Goal: Information Seeking & Learning: Learn about a topic

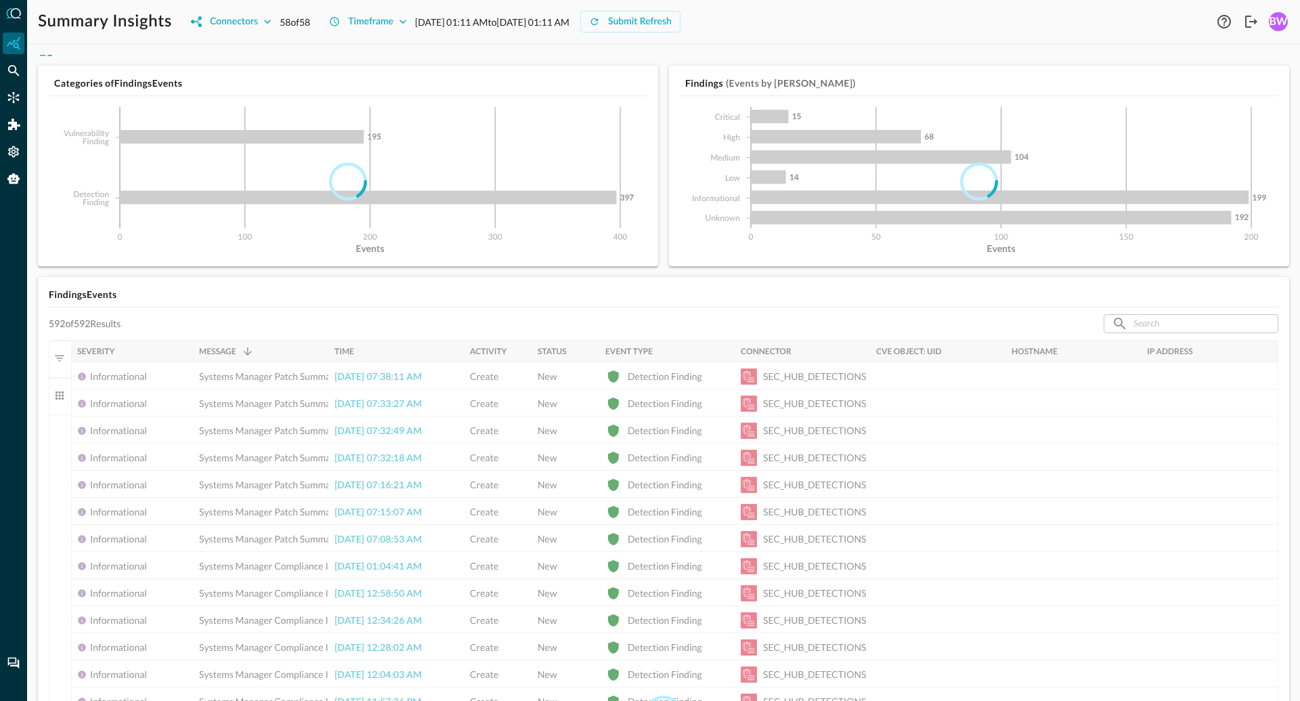
scroll to position [20, 0]
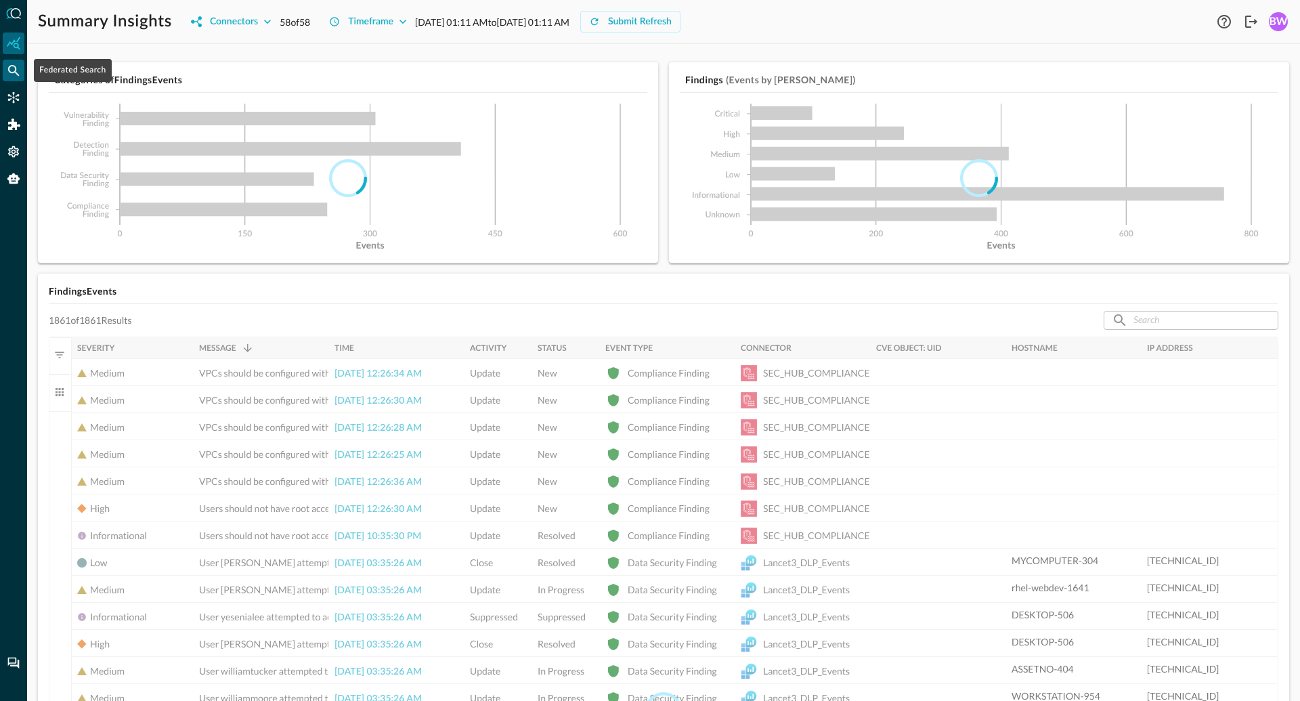
click at [16, 73] on icon "Federated Search" at bounding box center [14, 71] width 12 height 12
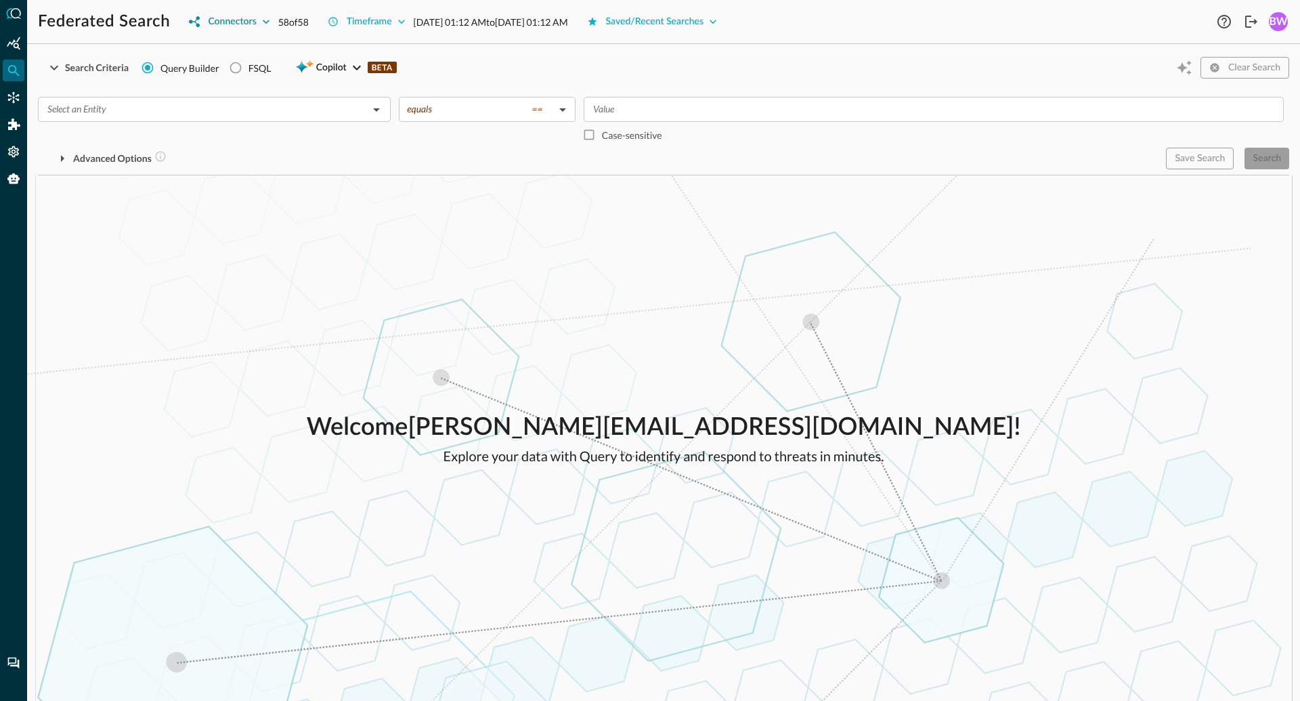
click at [216, 26] on div "Connectors" at bounding box center [232, 22] width 48 height 17
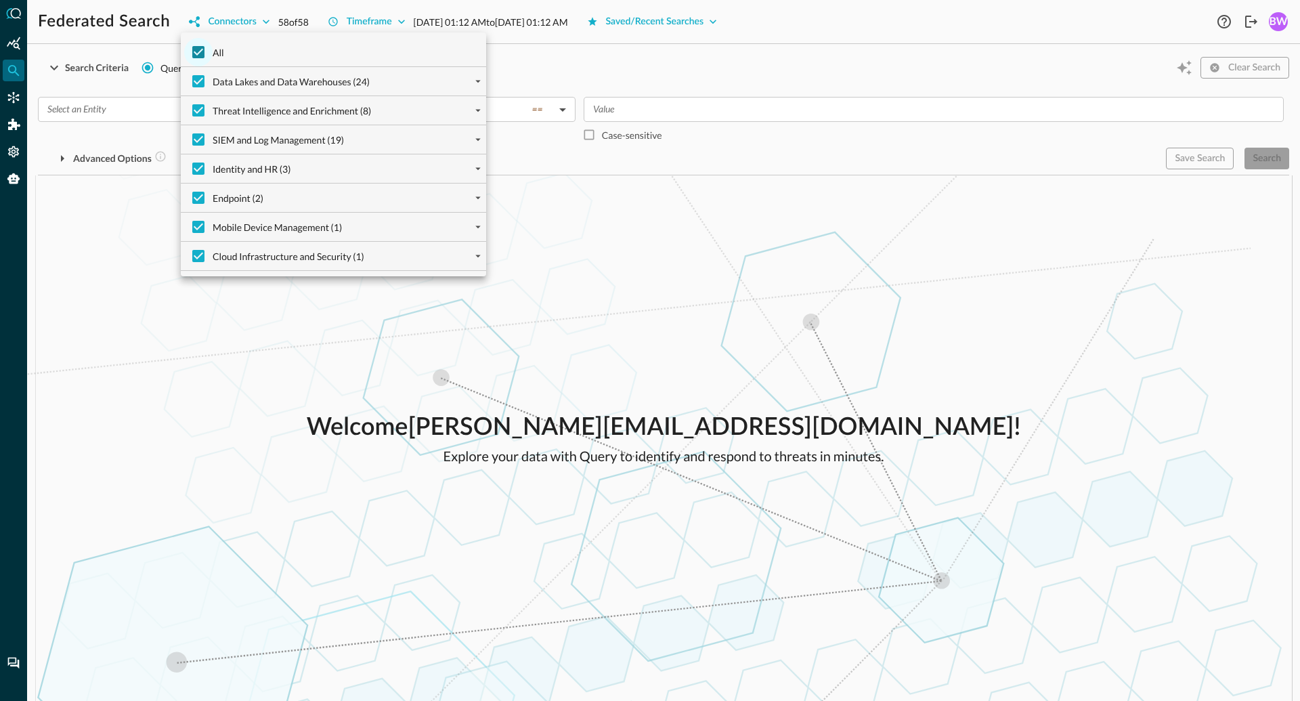
click at [203, 48] on input "All" at bounding box center [198, 52] width 28 height 28
checkbox input "false"
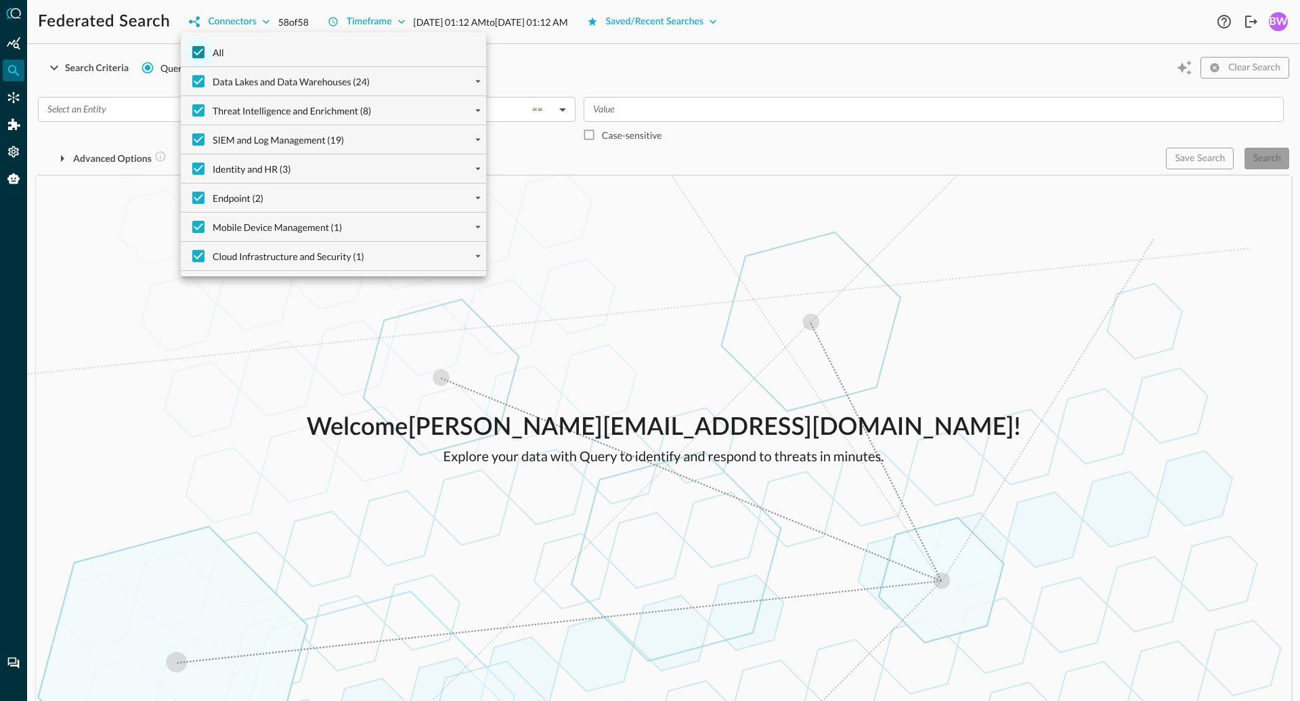
checkbox input "false"
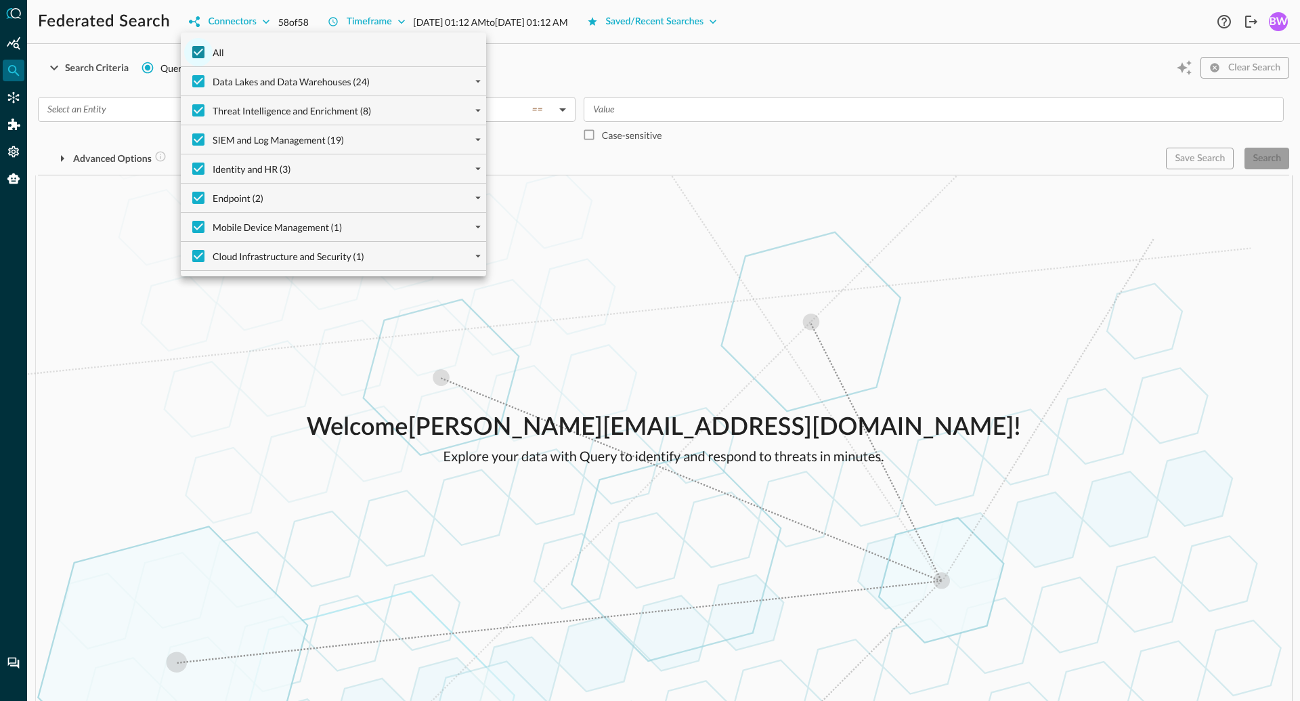
checkbox input "false"
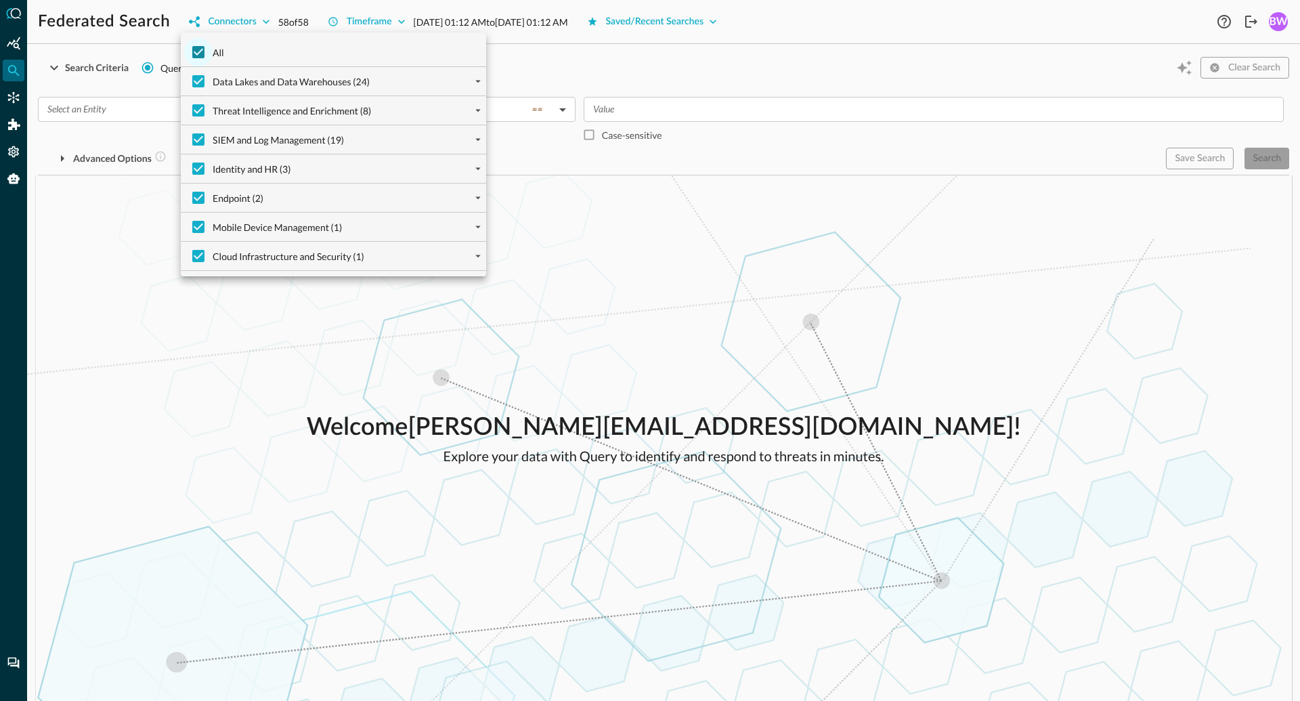
checkbox input "false"
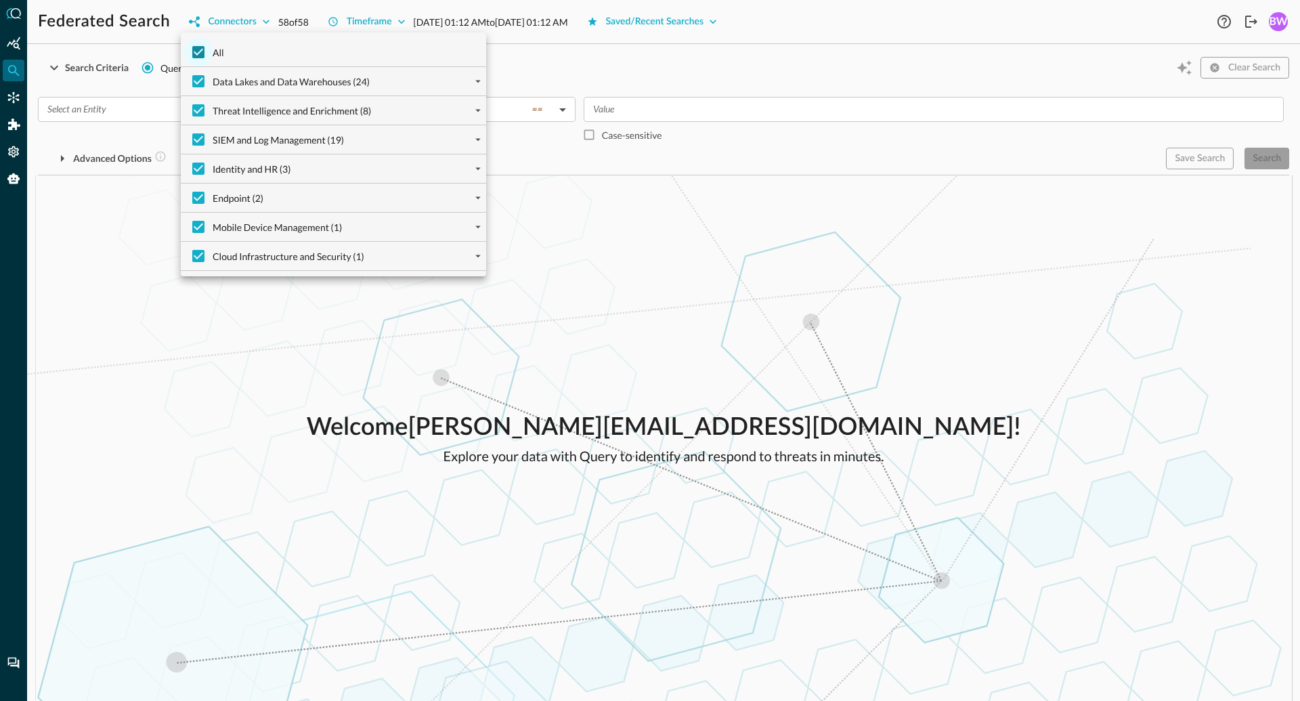
checkbox input "false"
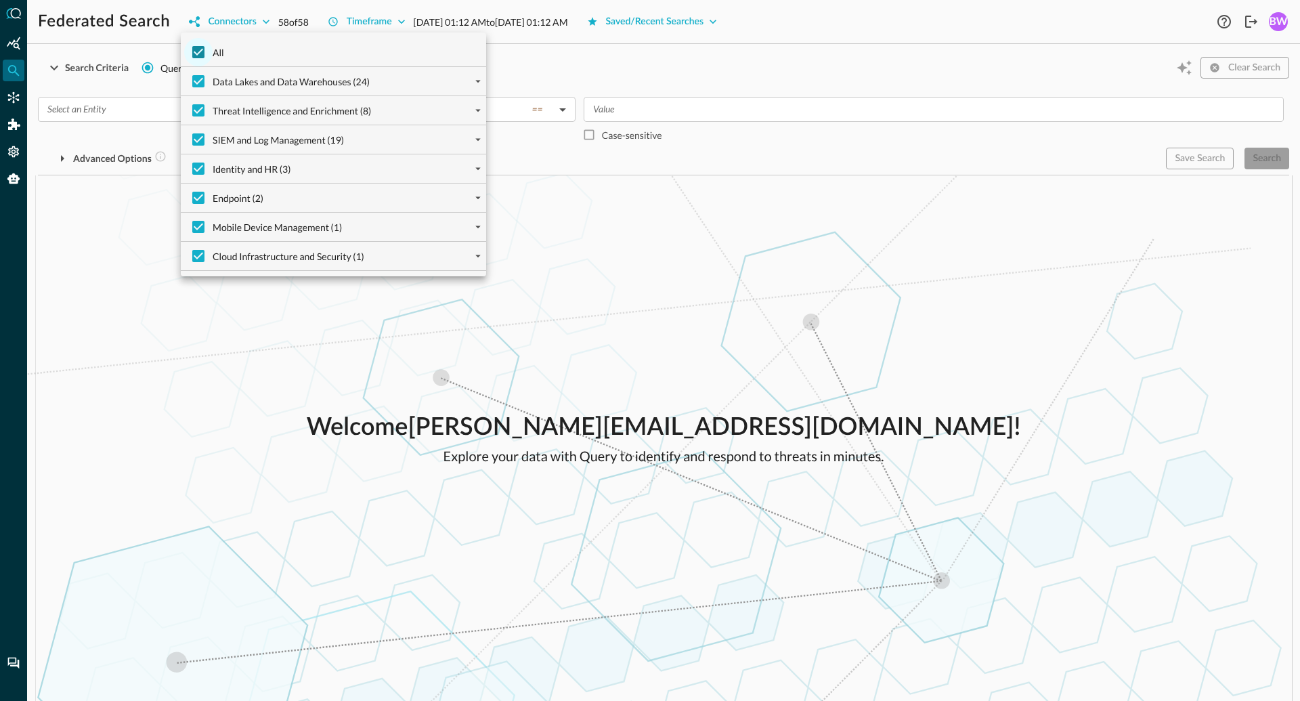
checkbox input "false"
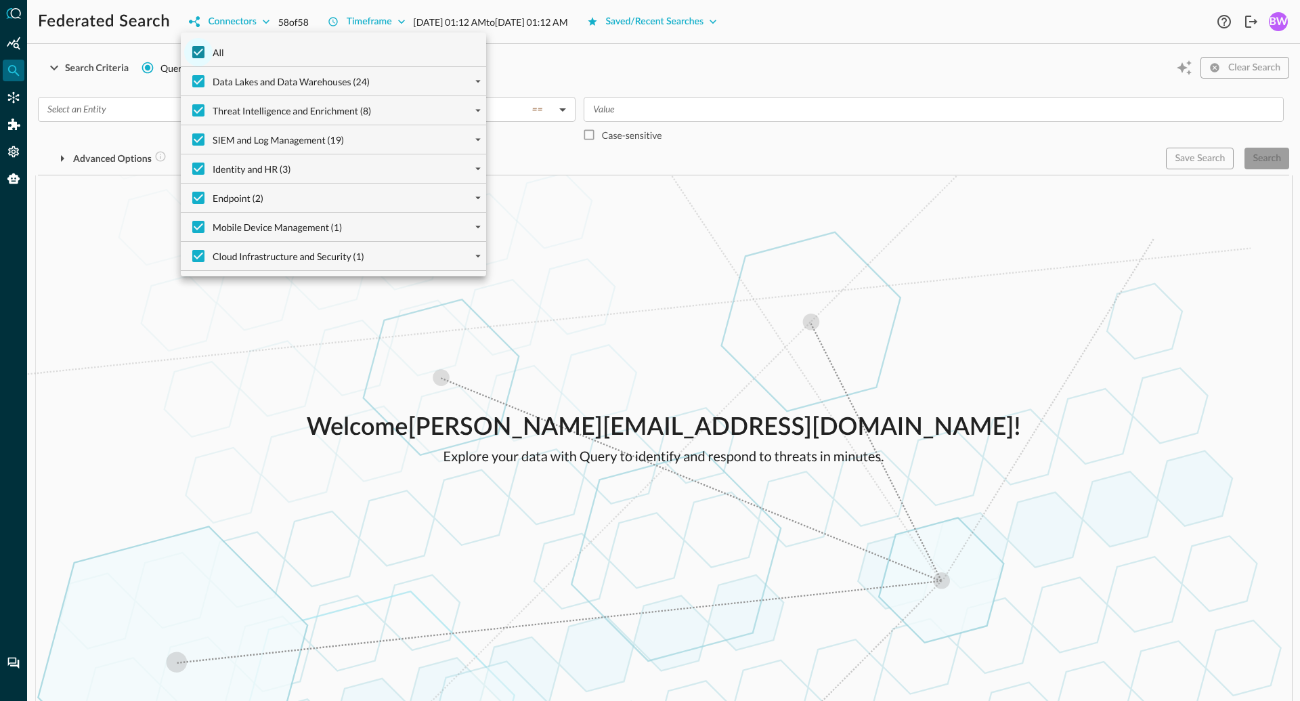
checkbox input "false"
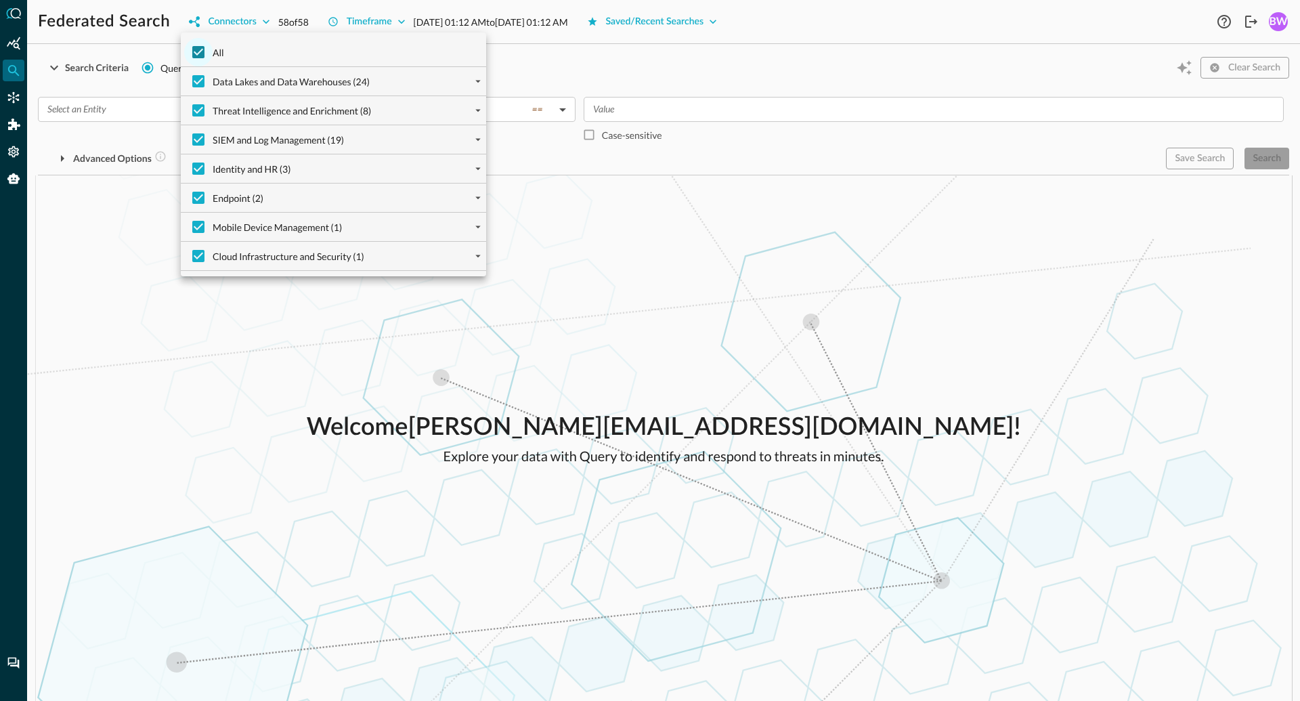
checkbox input "false"
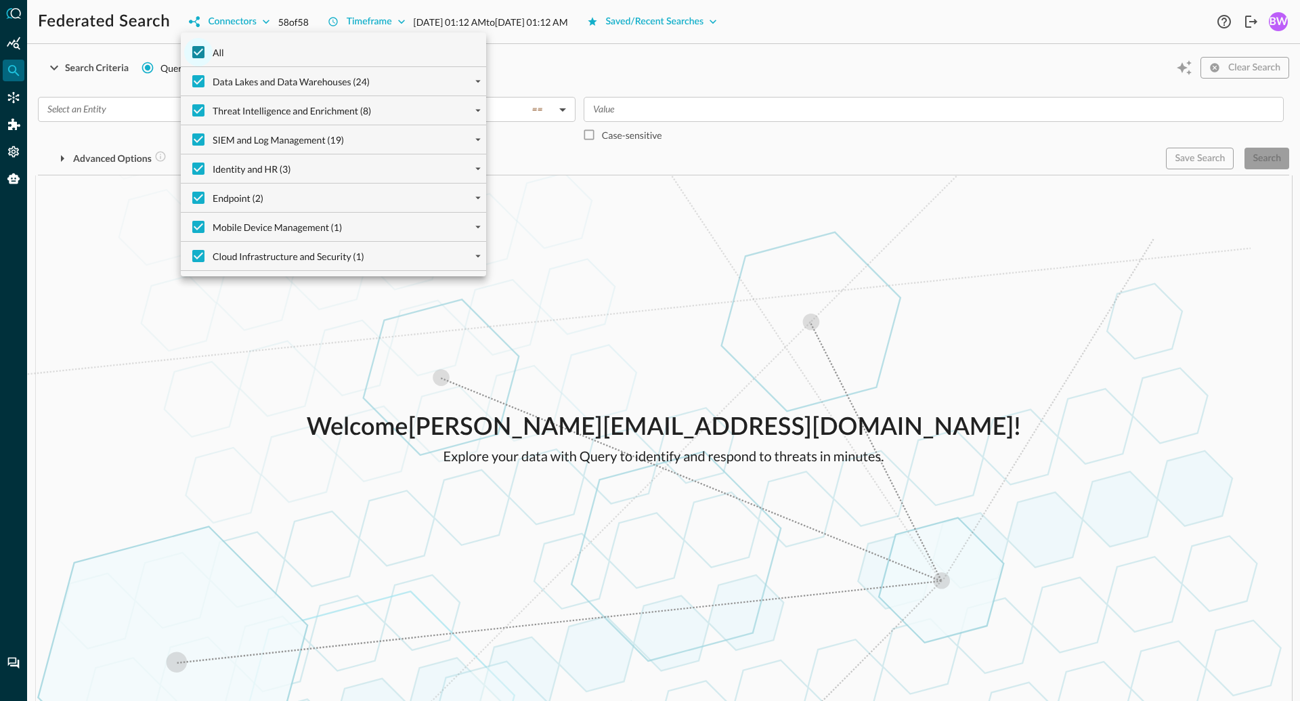
checkbox input "false"
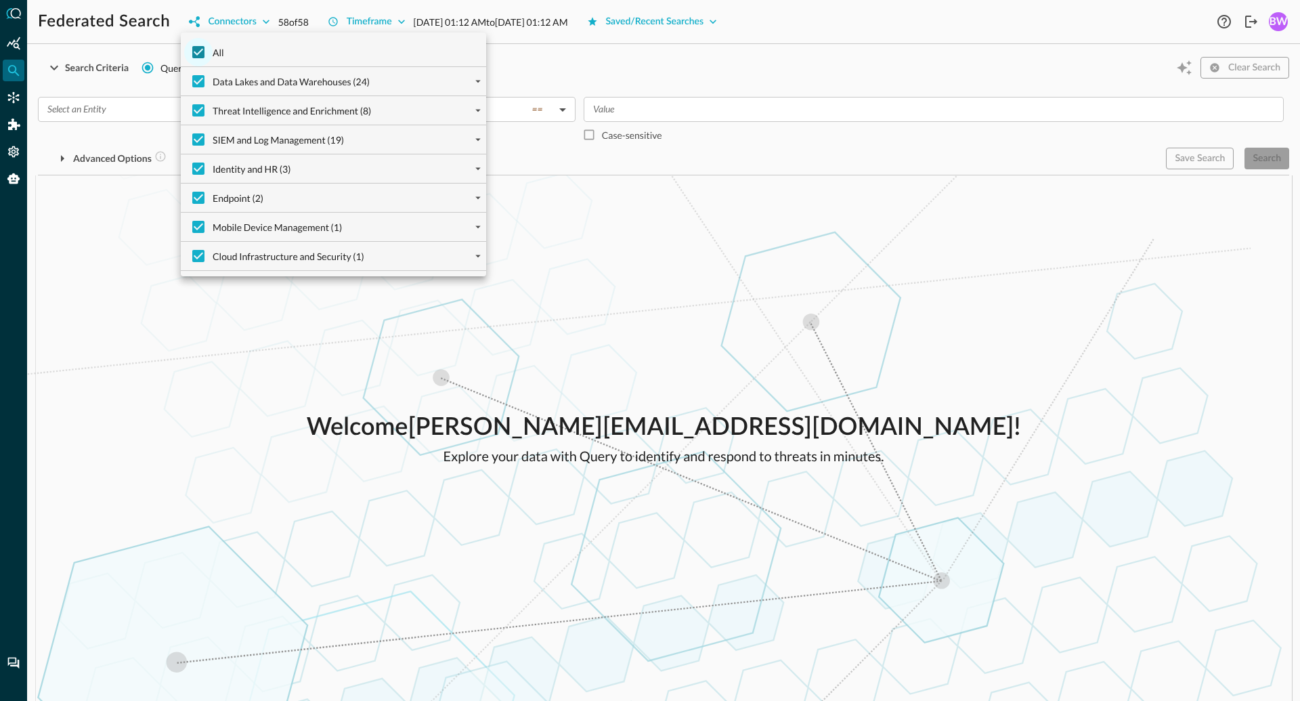
checkbox input "false"
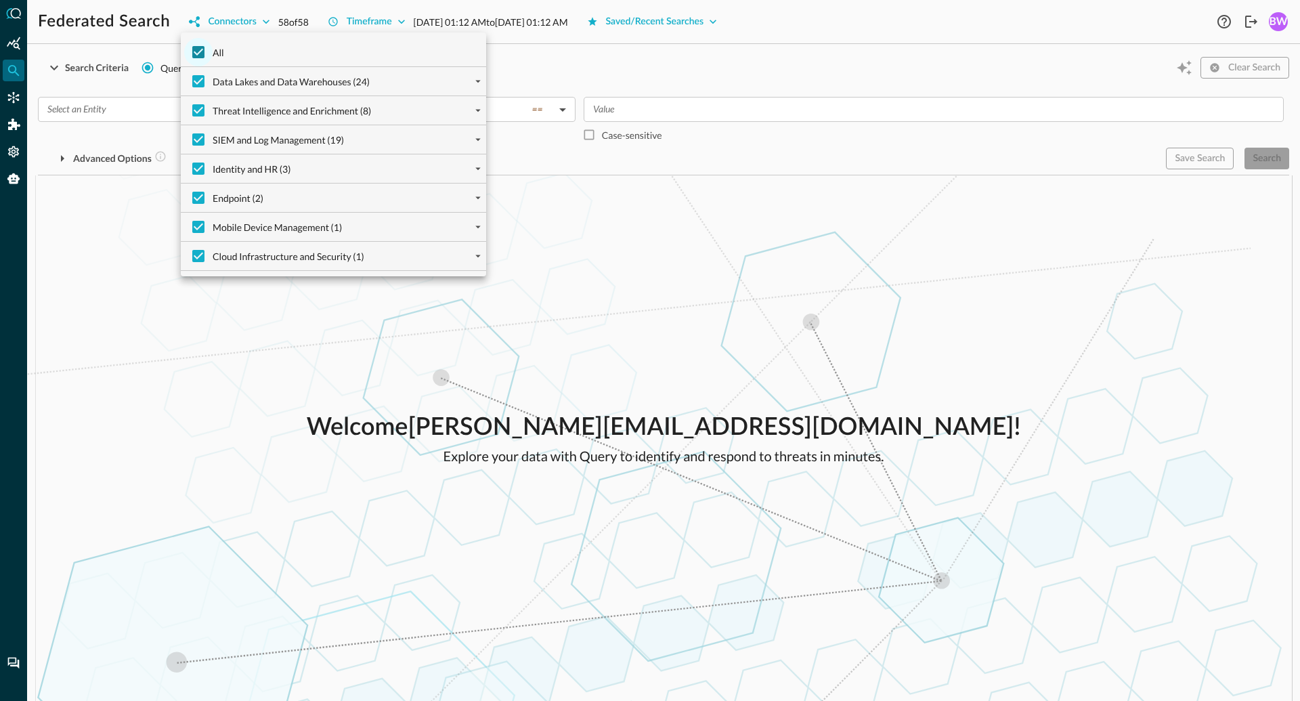
checkbox input "false"
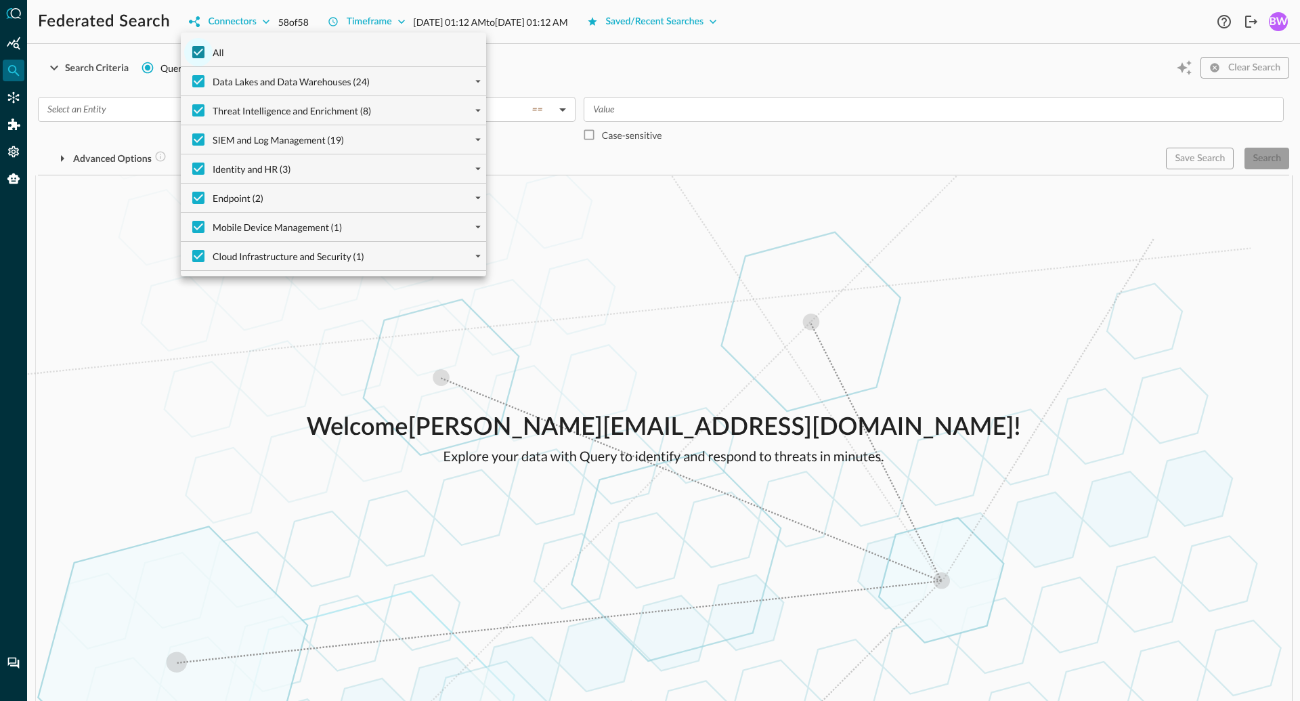
checkbox input "false"
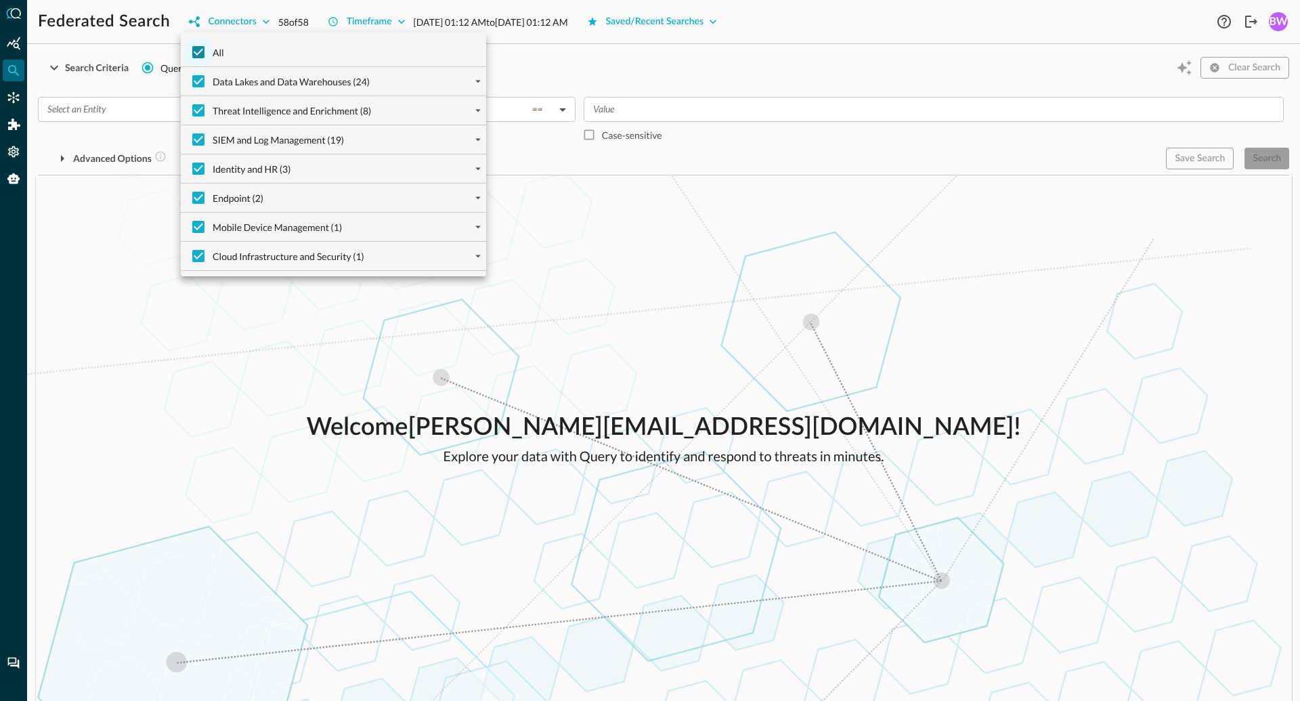
checkbox input "false"
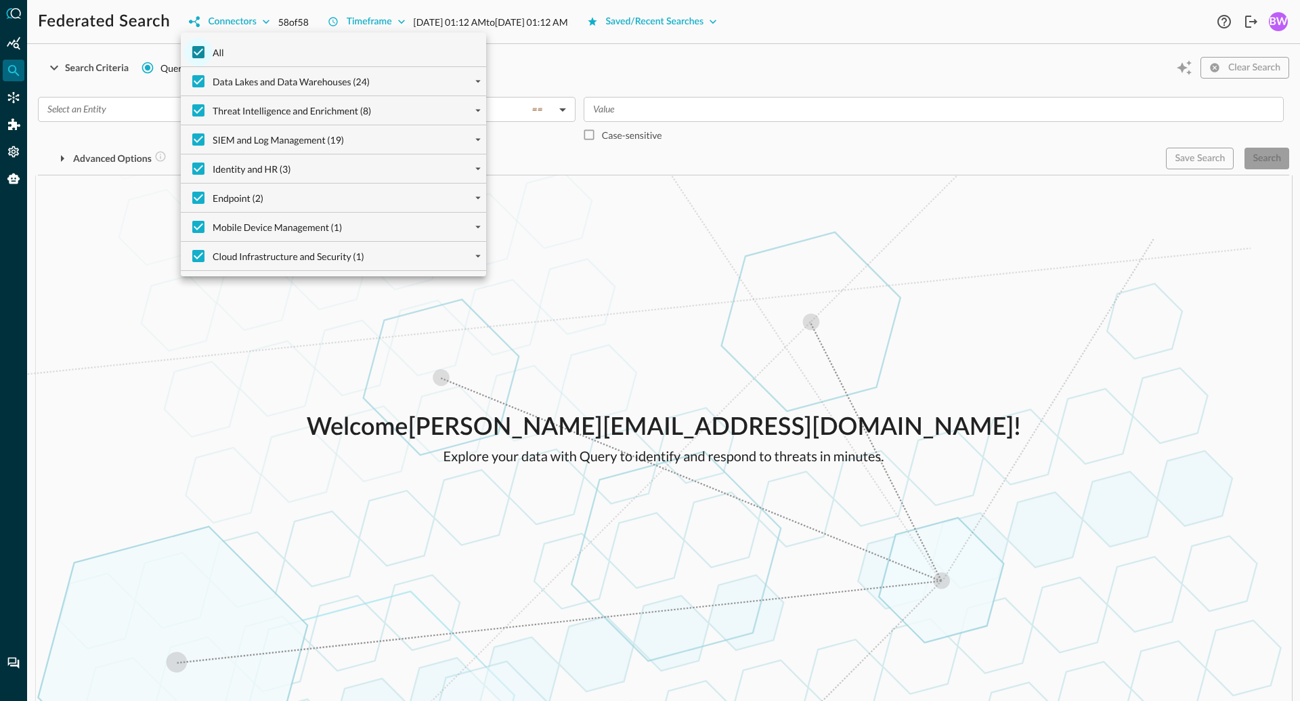
checkbox input "false"
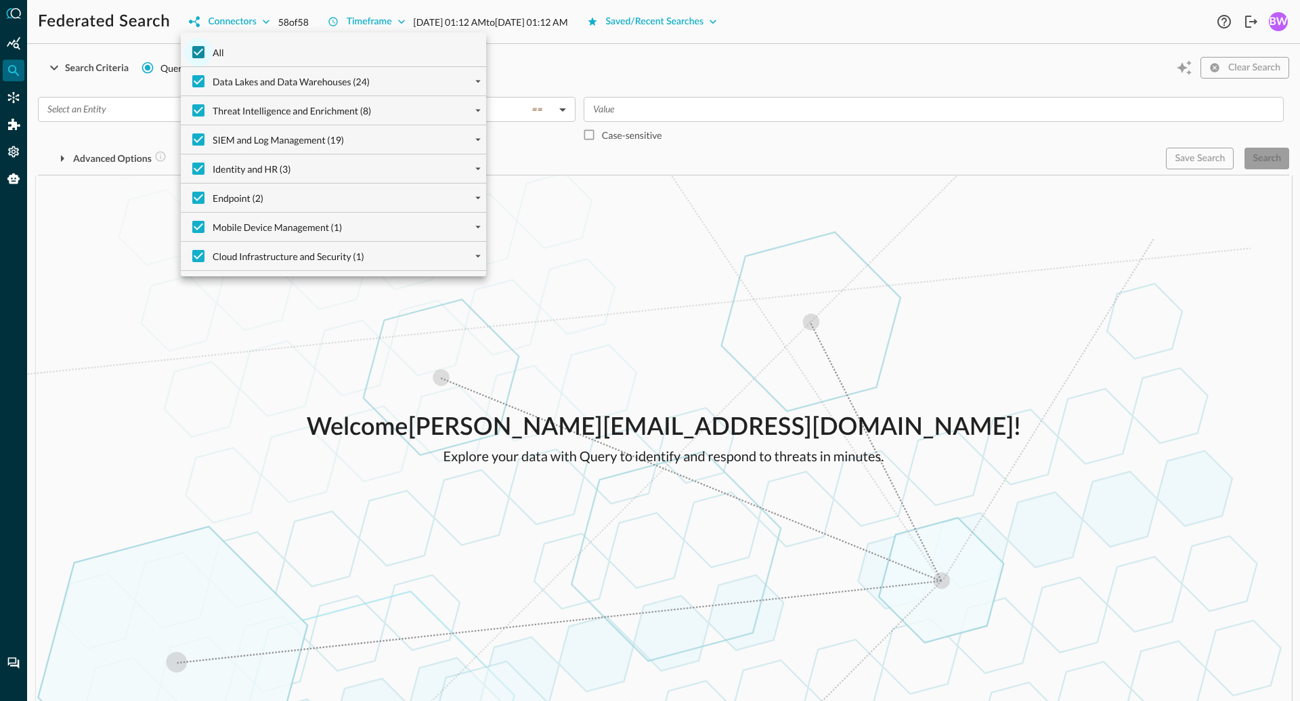
checkbox input "false"
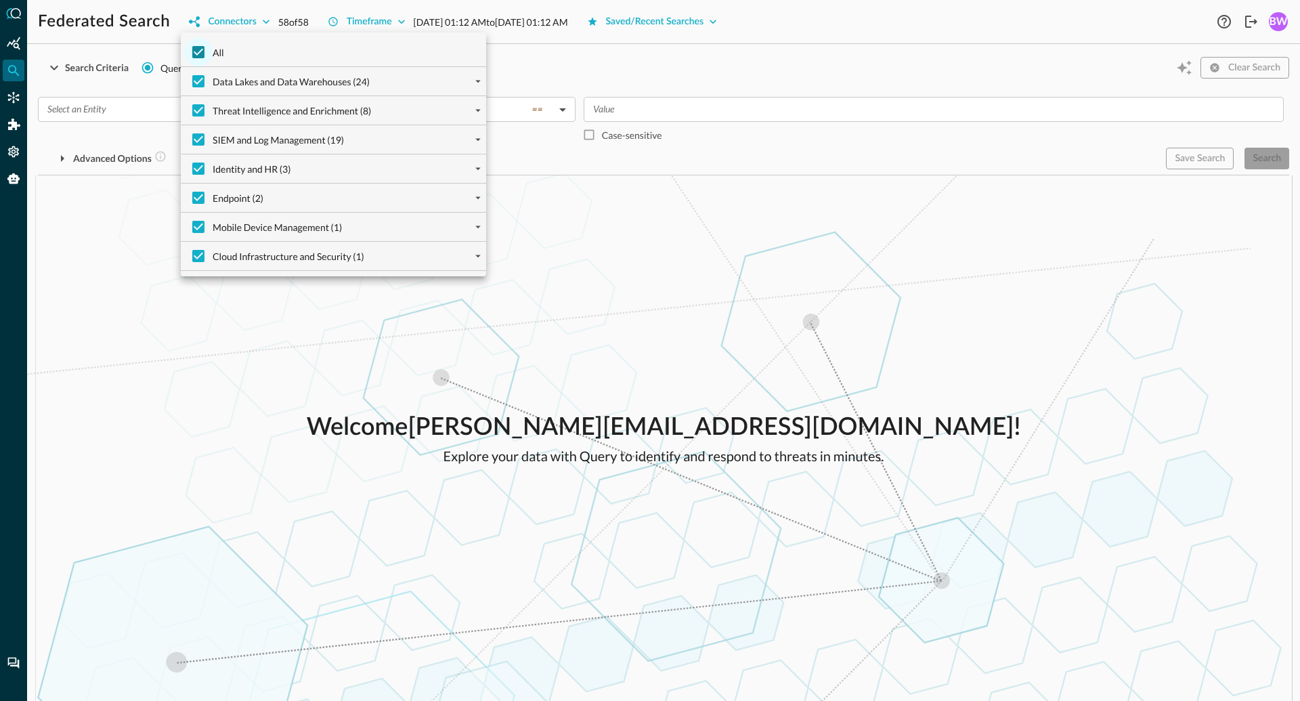
checkbox input "false"
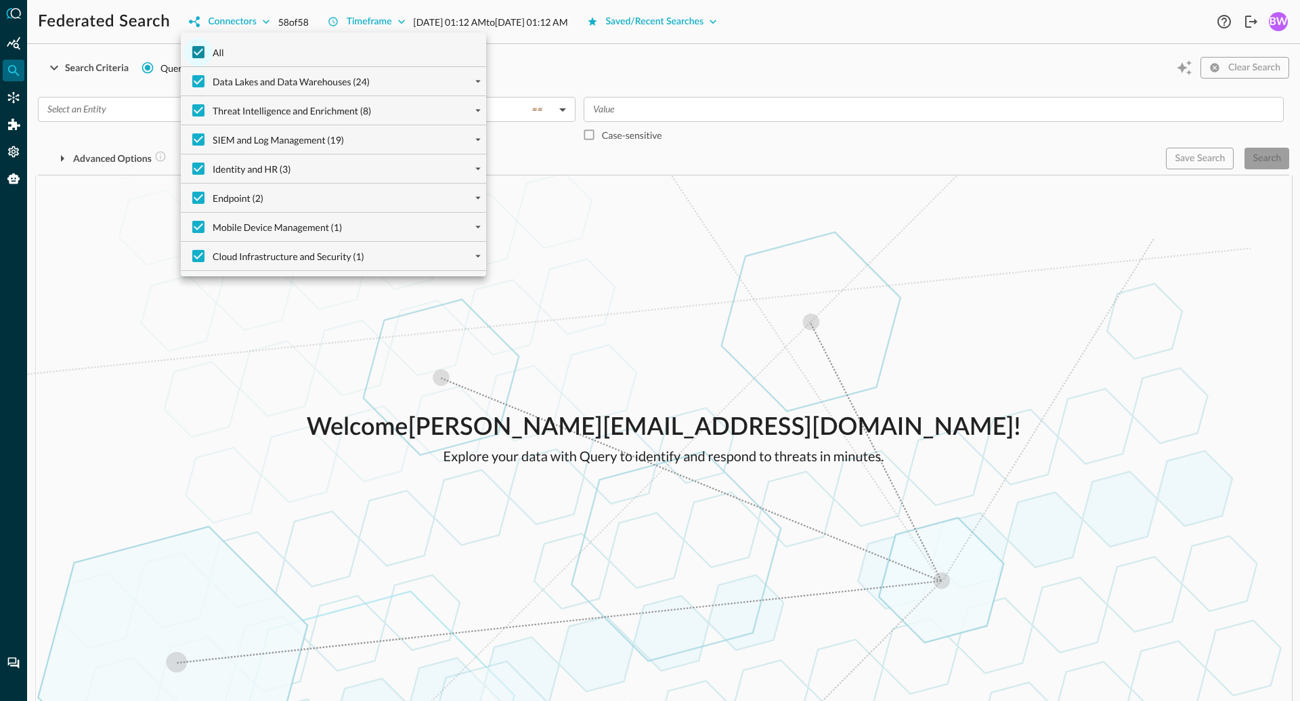
checkbox input "false"
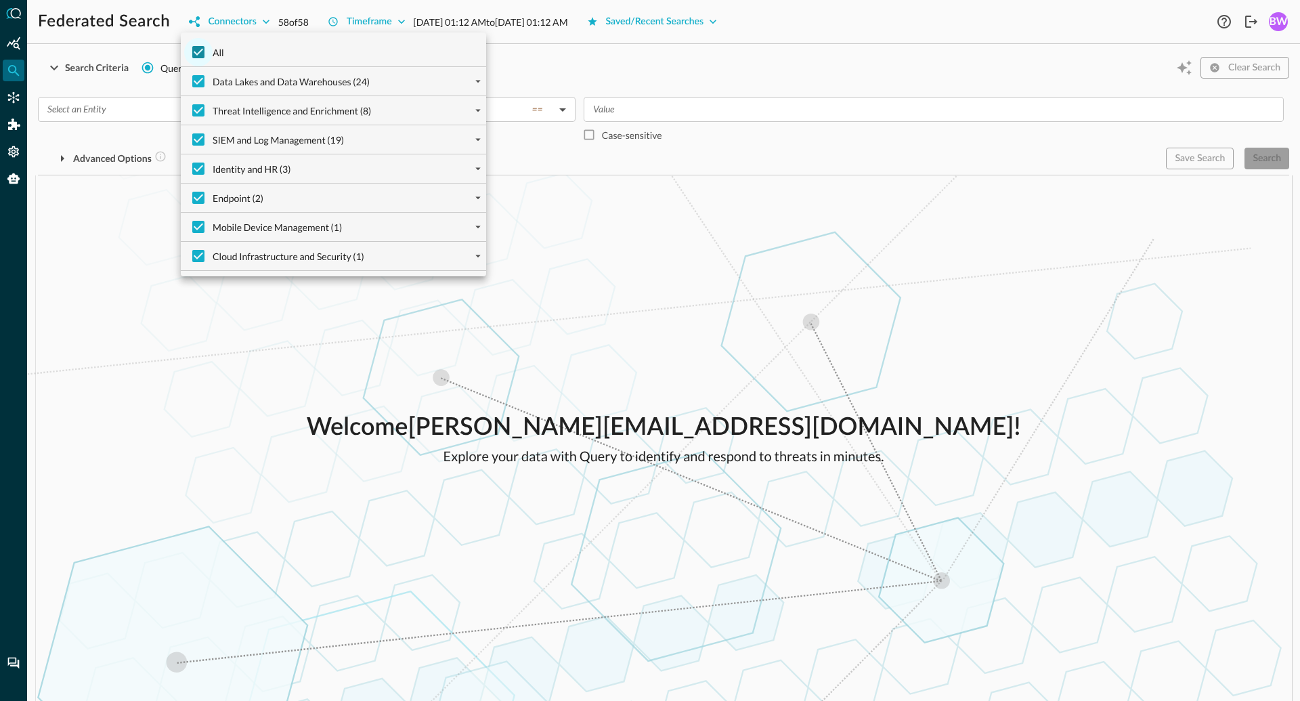
checkbox input "false"
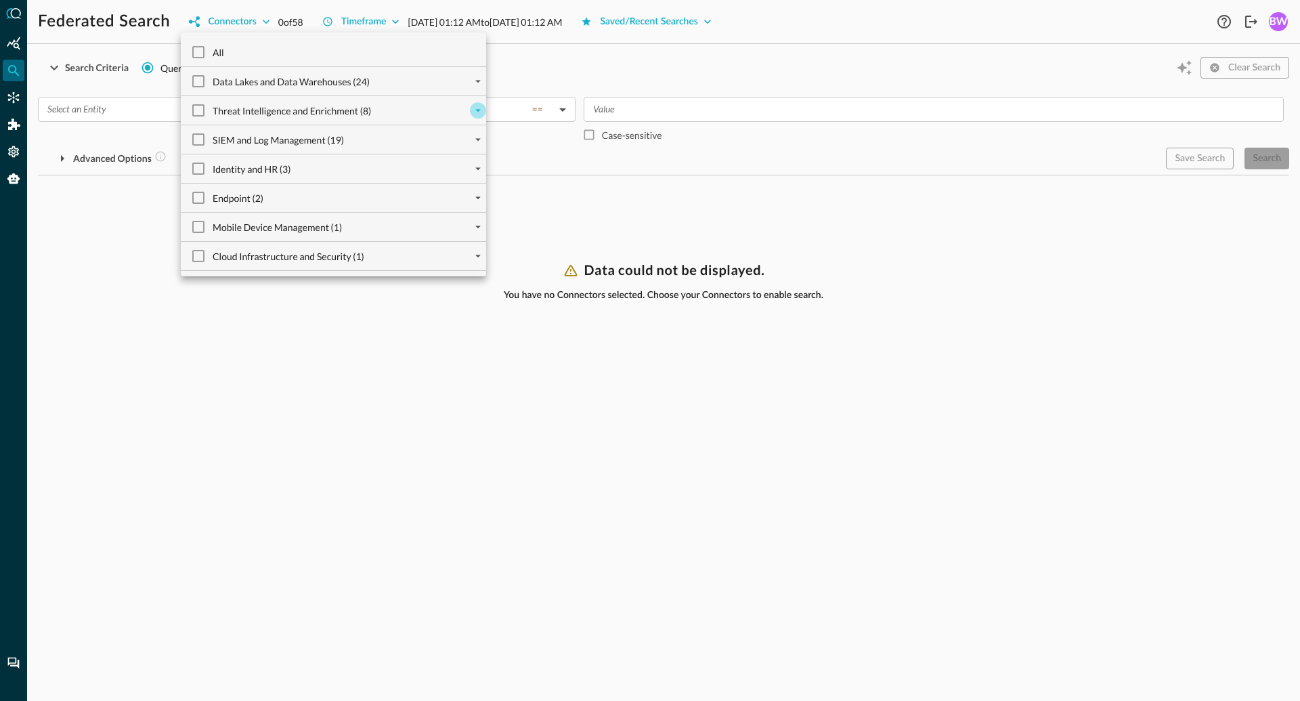
click at [477, 110] on icon "expand" at bounding box center [477, 111] width 5 height 3
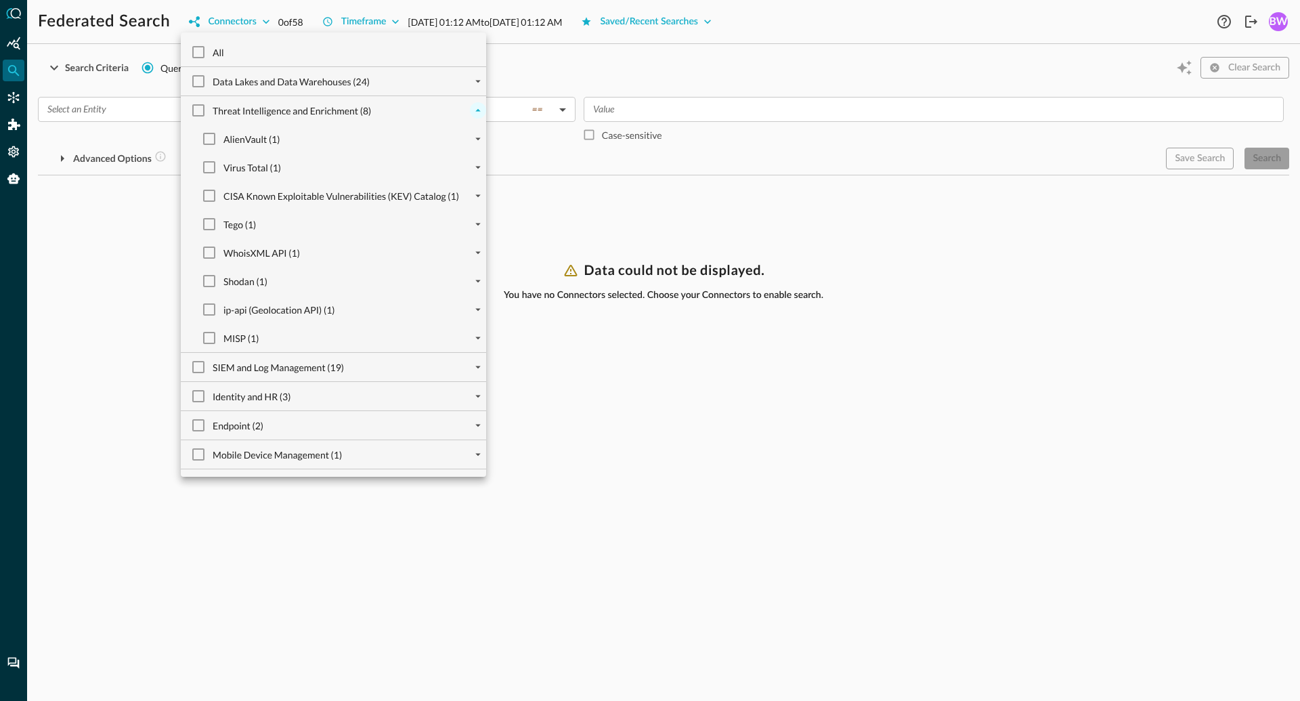
click at [476, 111] on icon "collapse" at bounding box center [477, 110] width 5 height 3
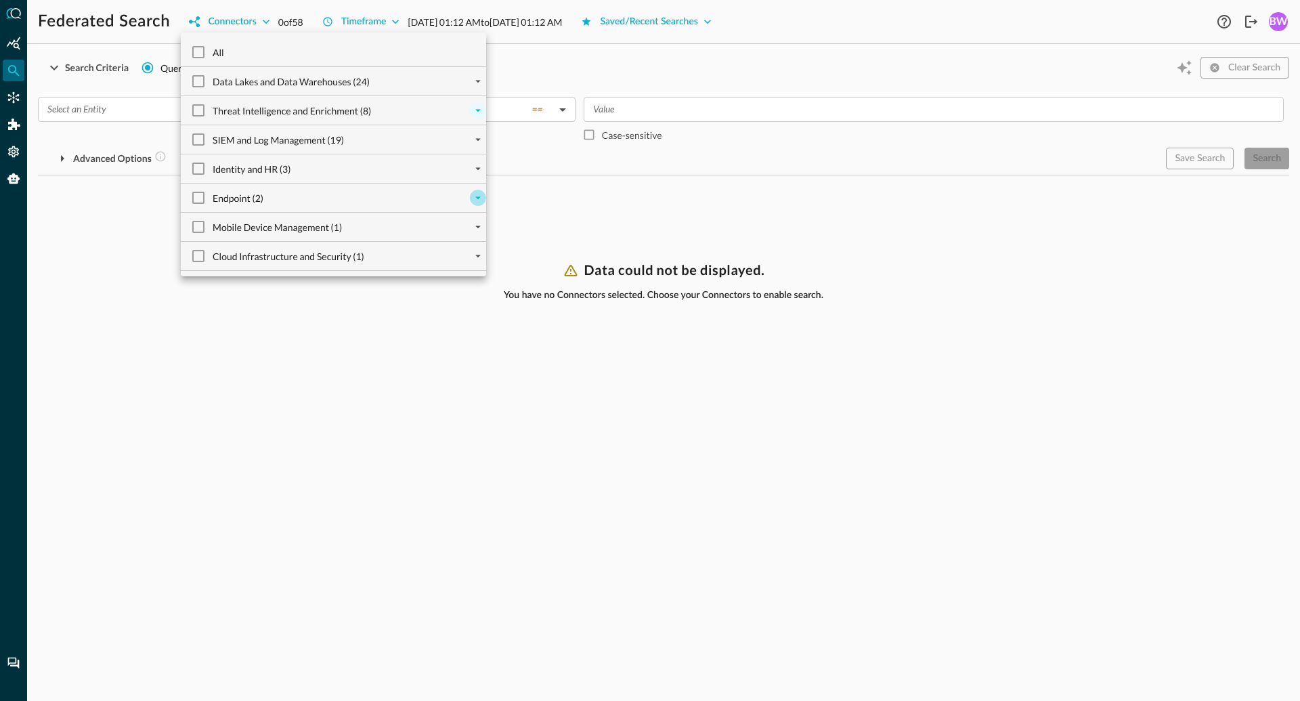
click at [477, 199] on icon "expand" at bounding box center [478, 198] width 12 height 12
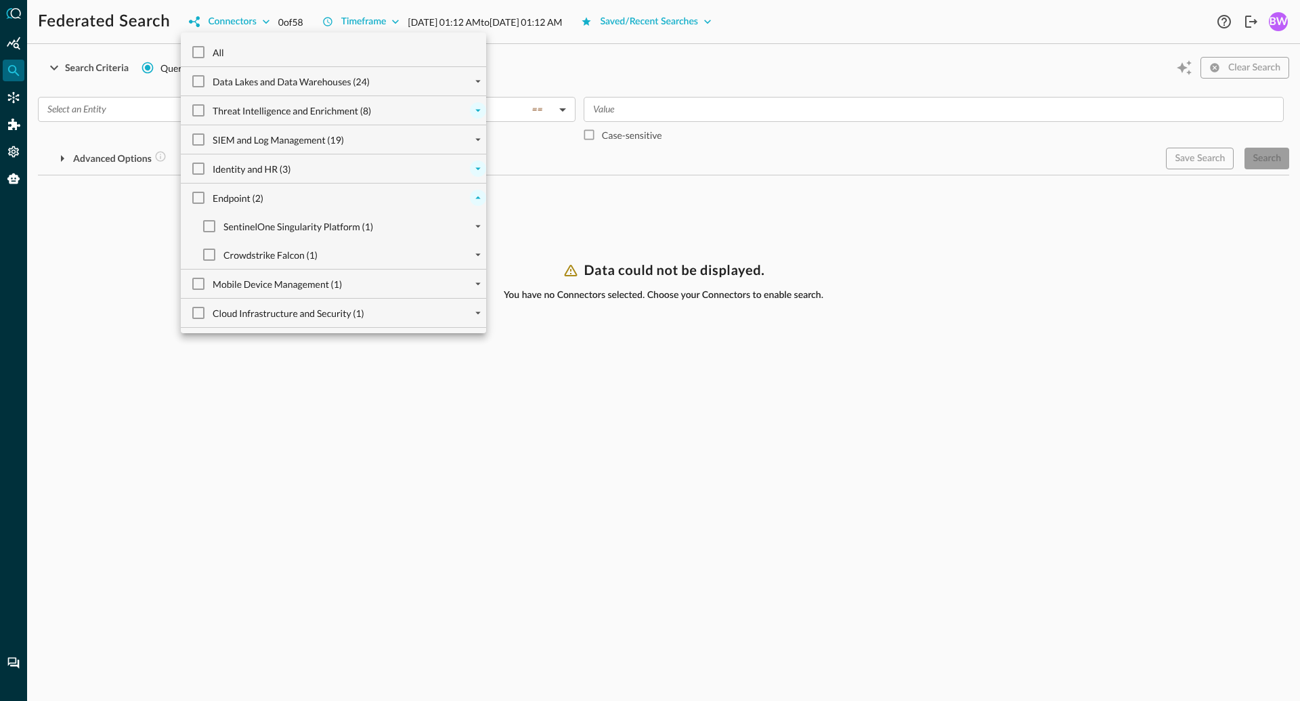
click at [475, 167] on icon "expand" at bounding box center [478, 169] width 12 height 12
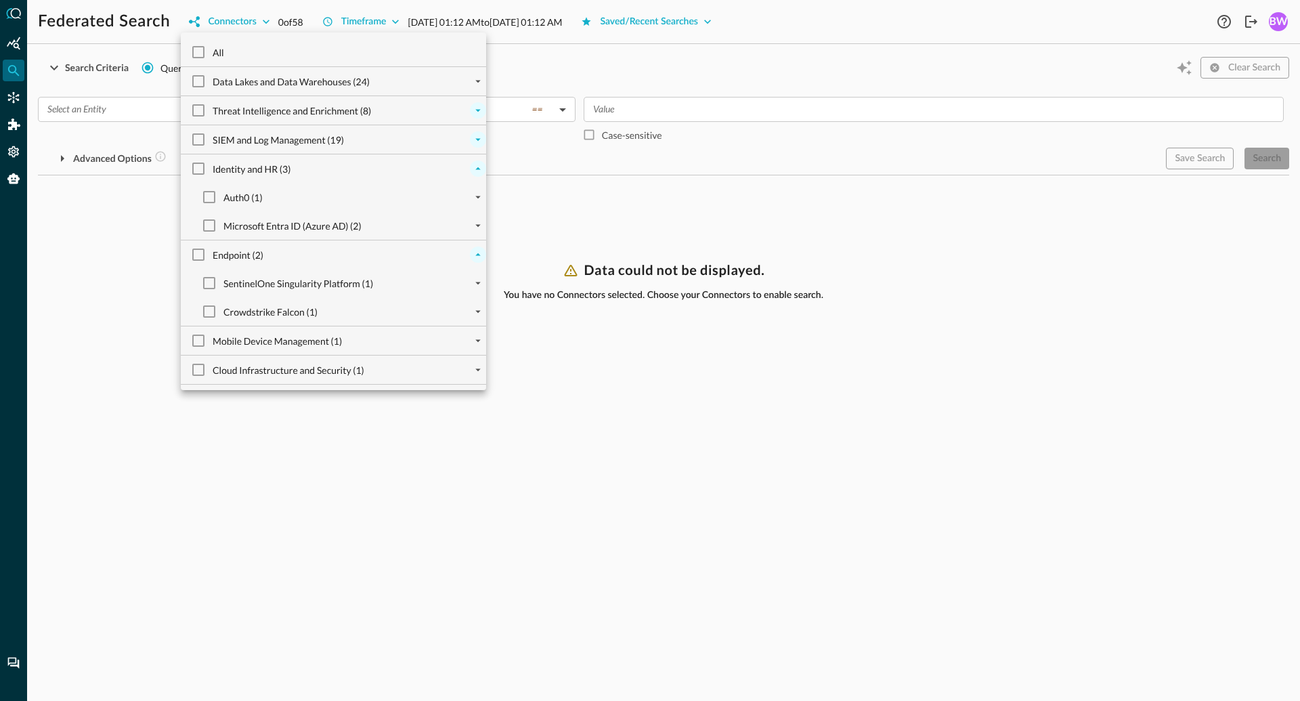
click at [481, 138] on icon "expand" at bounding box center [478, 139] width 12 height 12
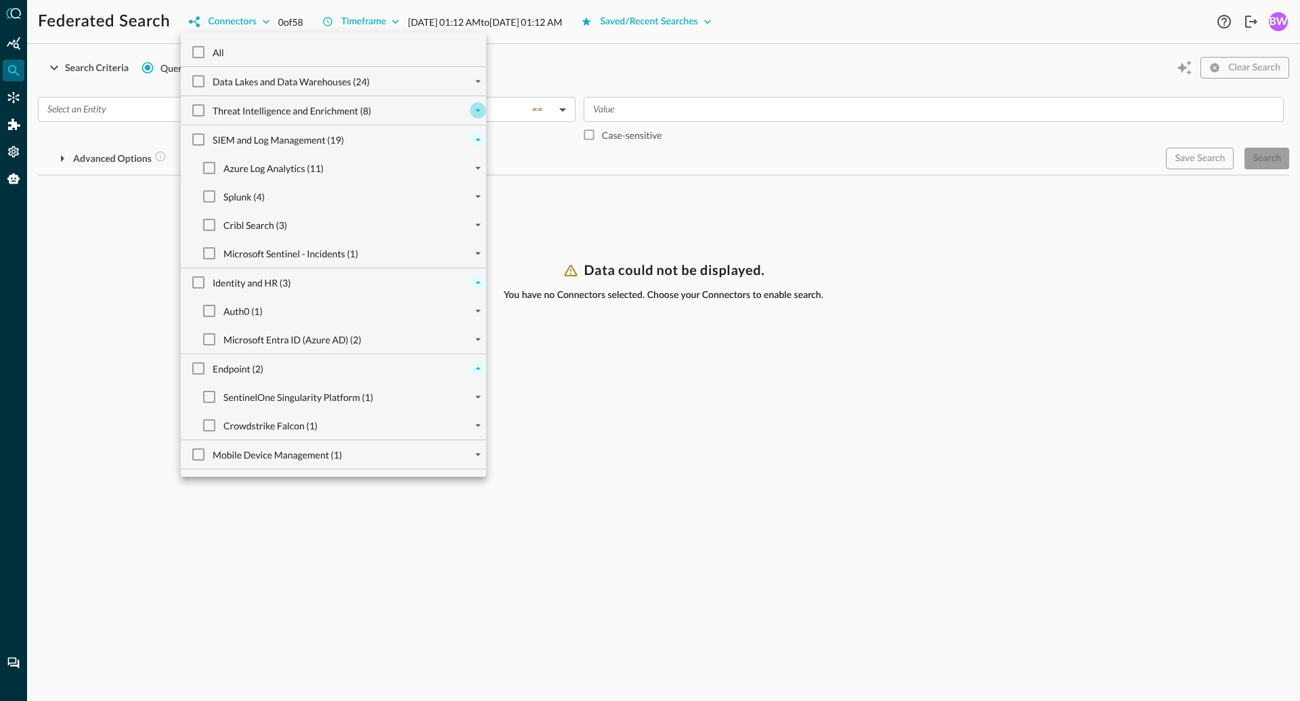
click at [477, 108] on icon "expand" at bounding box center [478, 110] width 12 height 12
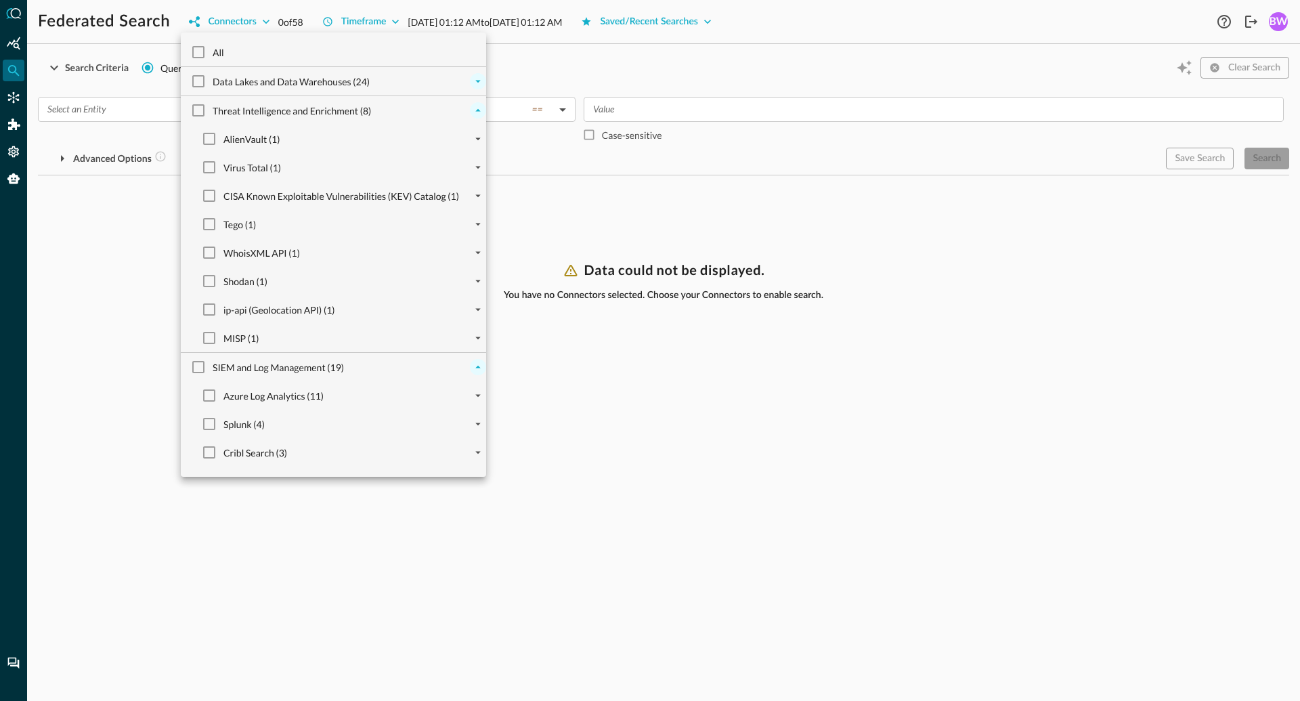
click at [481, 80] on icon "expand" at bounding box center [478, 81] width 12 height 12
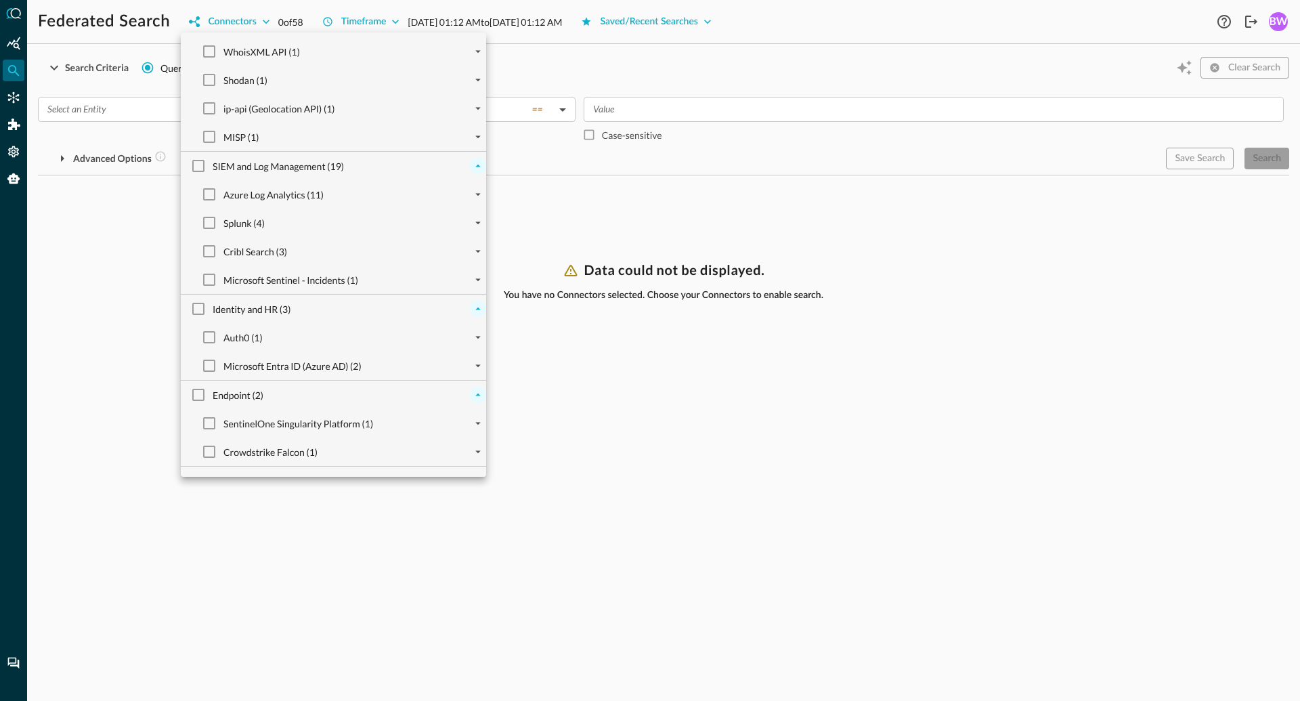
scroll to position [397, 0]
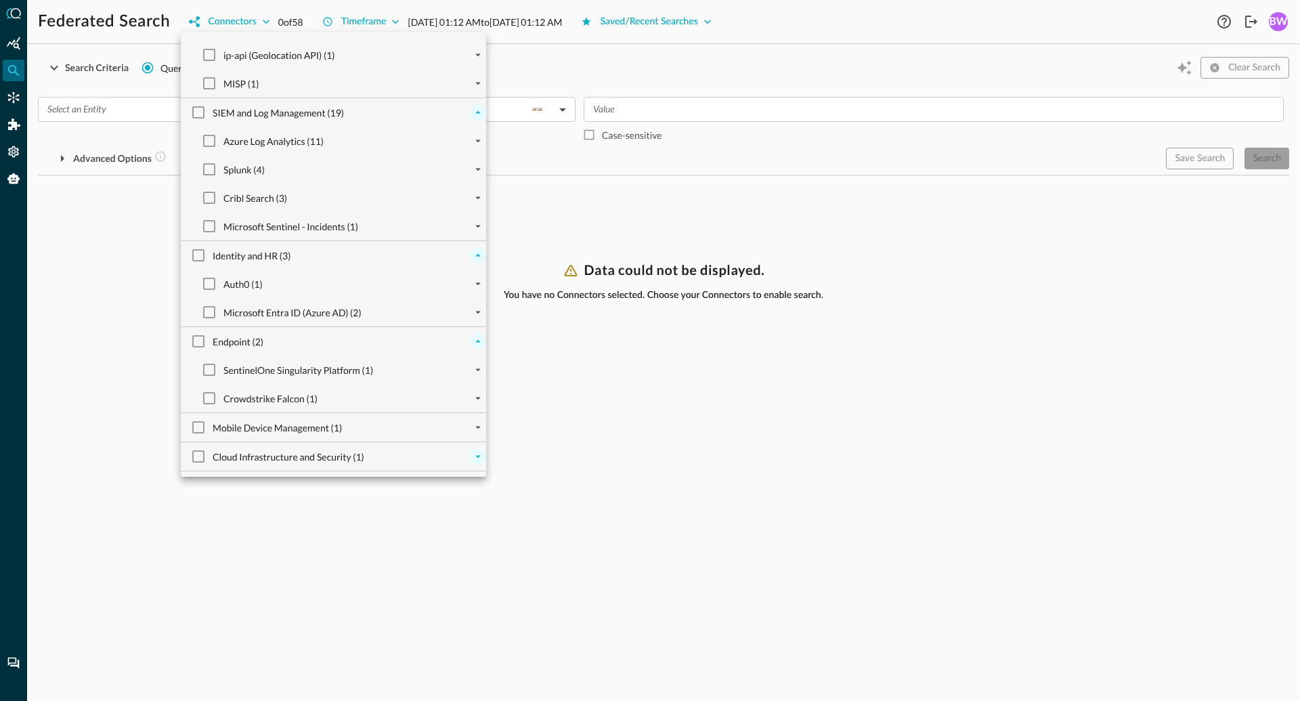
click at [475, 455] on icon "expand" at bounding box center [478, 456] width 12 height 12
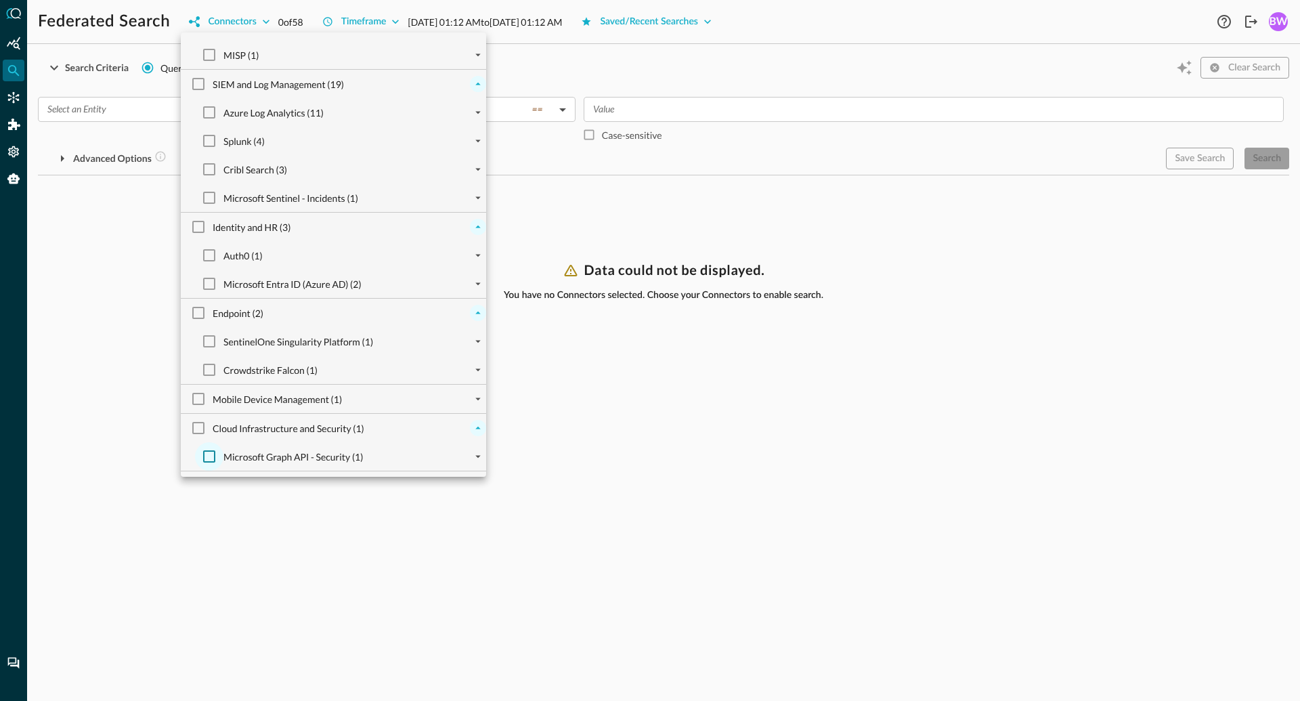
click at [213, 457] on input "Microsoft Graph API - Security (1)" at bounding box center [209, 456] width 28 height 28
checkbox input "true"
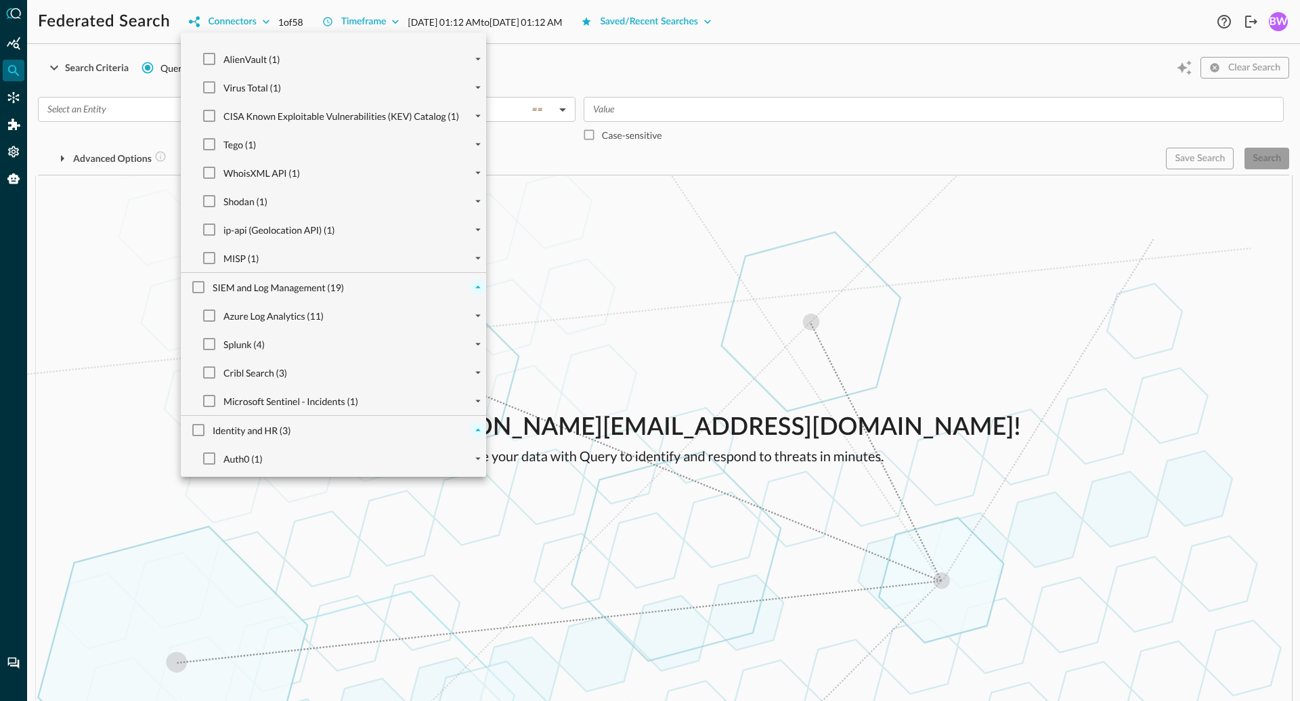
scroll to position [0, 0]
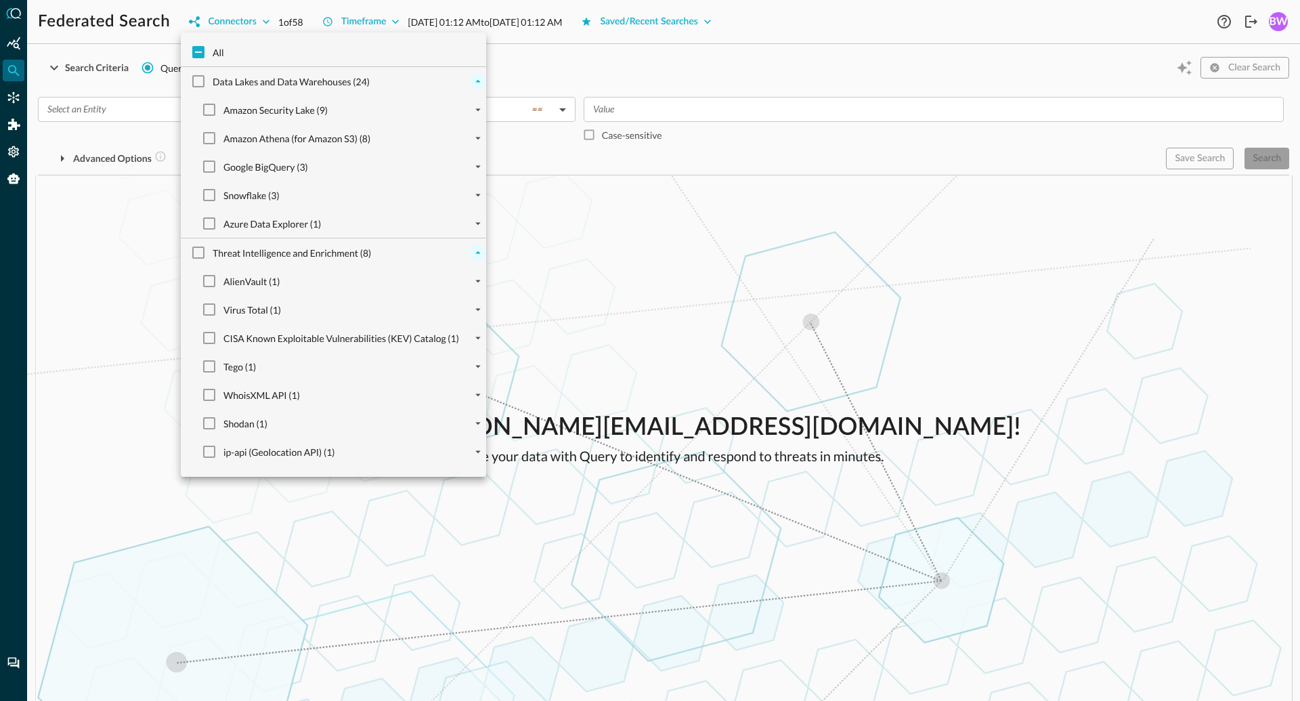
click at [651, 272] on div at bounding box center [650, 350] width 1300 height 701
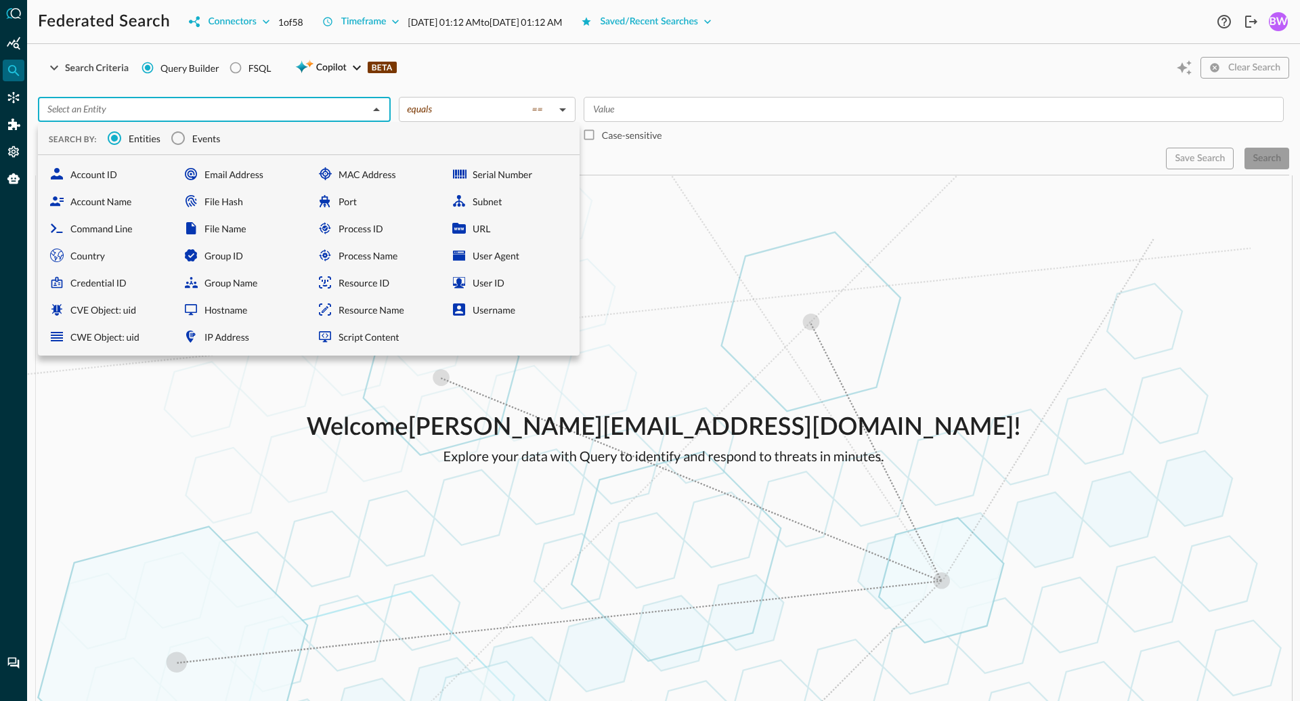
click at [196, 105] on input "text" at bounding box center [203, 109] width 322 height 17
click at [182, 138] on input "Events" at bounding box center [178, 138] width 28 height 28
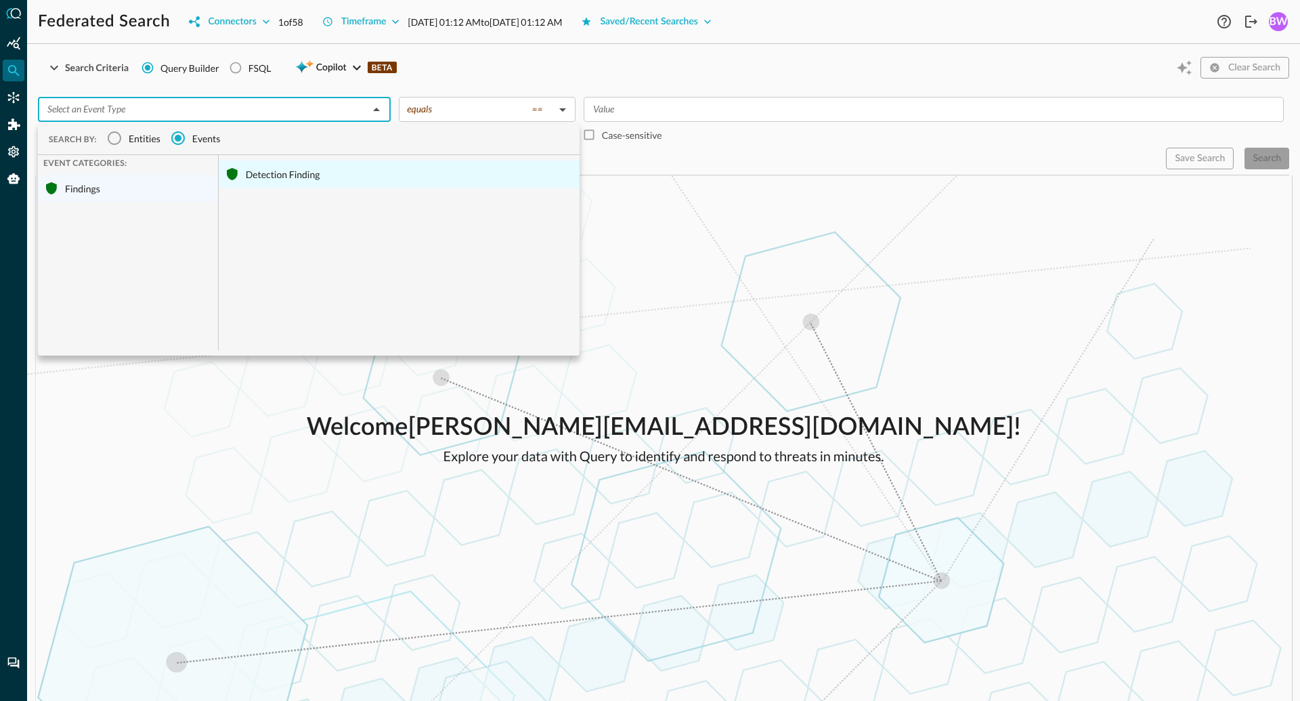
click at [256, 179] on div "Detection Finding" at bounding box center [399, 174] width 361 height 27
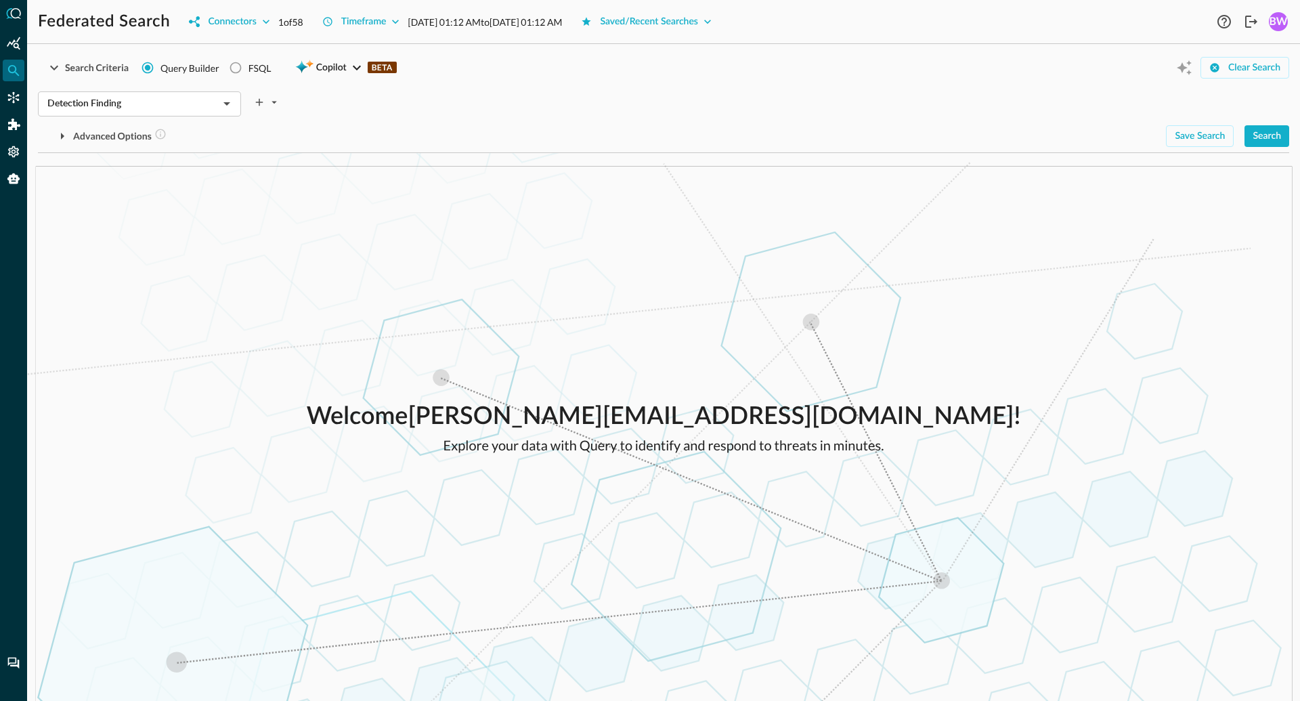
click at [647, 255] on div "Welcome brian.way@secdataops.com ! Explore your data with Query to identify and…" at bounding box center [663, 427] width 1273 height 548
click at [1266, 131] on div "Search" at bounding box center [1267, 136] width 28 height 17
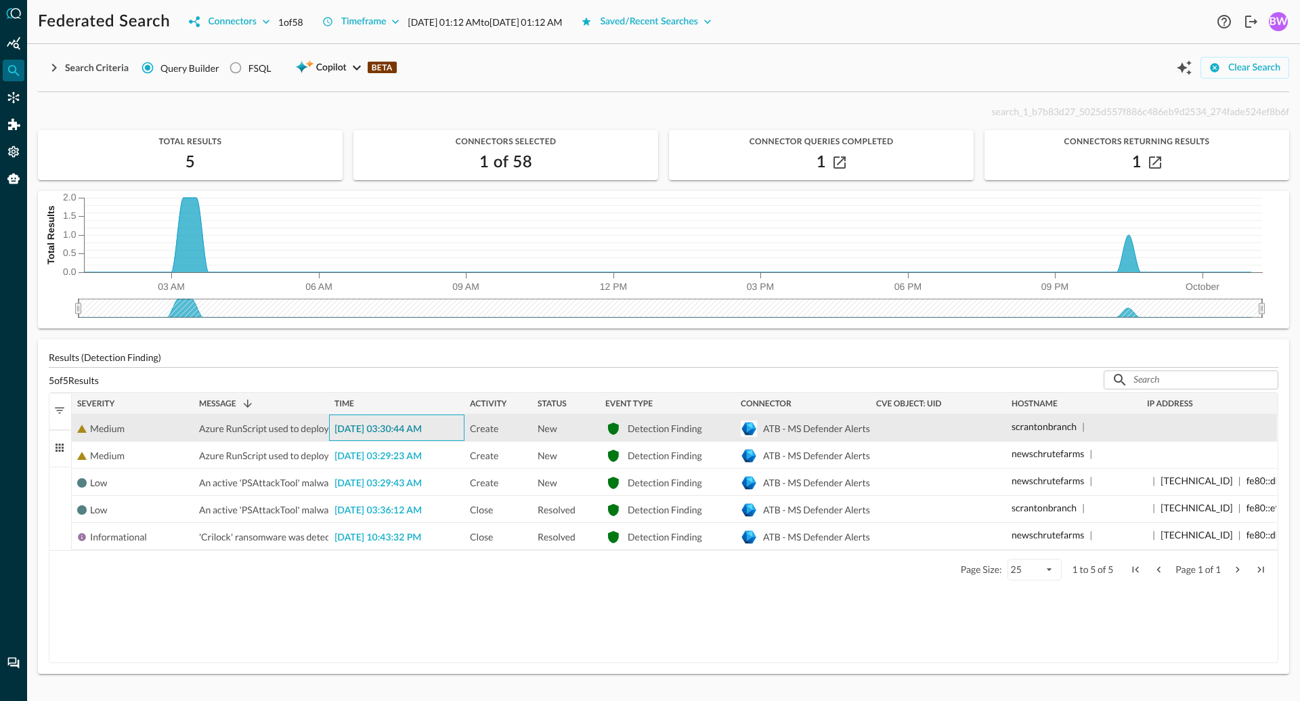
click at [391, 429] on span "2025-09-30 03:30:44 AM" at bounding box center [378, 429] width 87 height 9
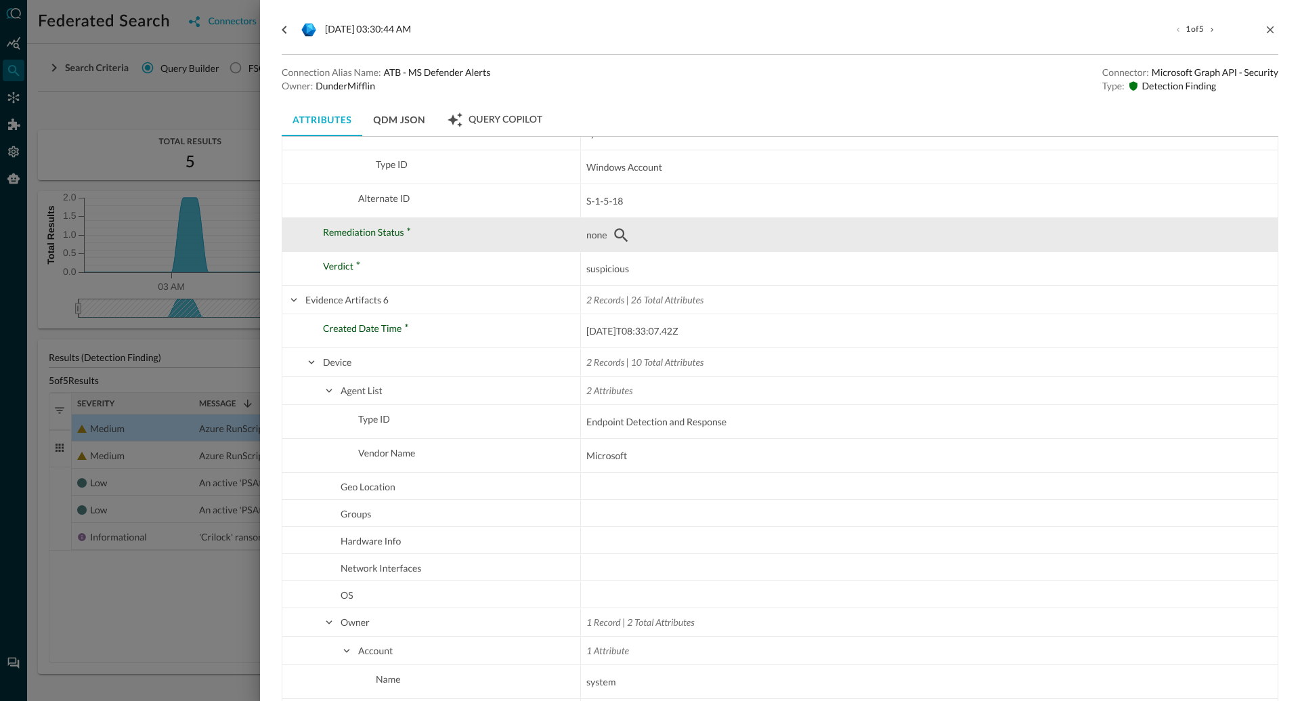
scroll to position [9253, 0]
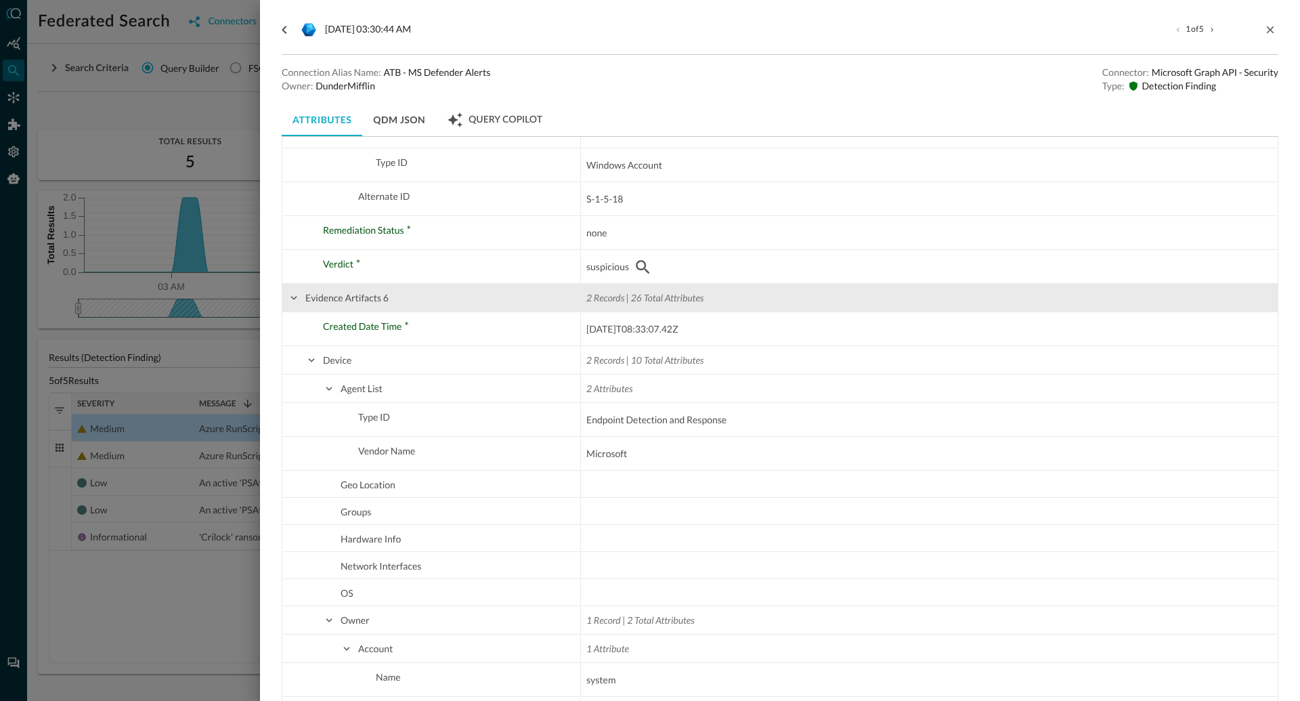
click at [293, 297] on span at bounding box center [294, 298] width 12 height 12
checkbox input "false"
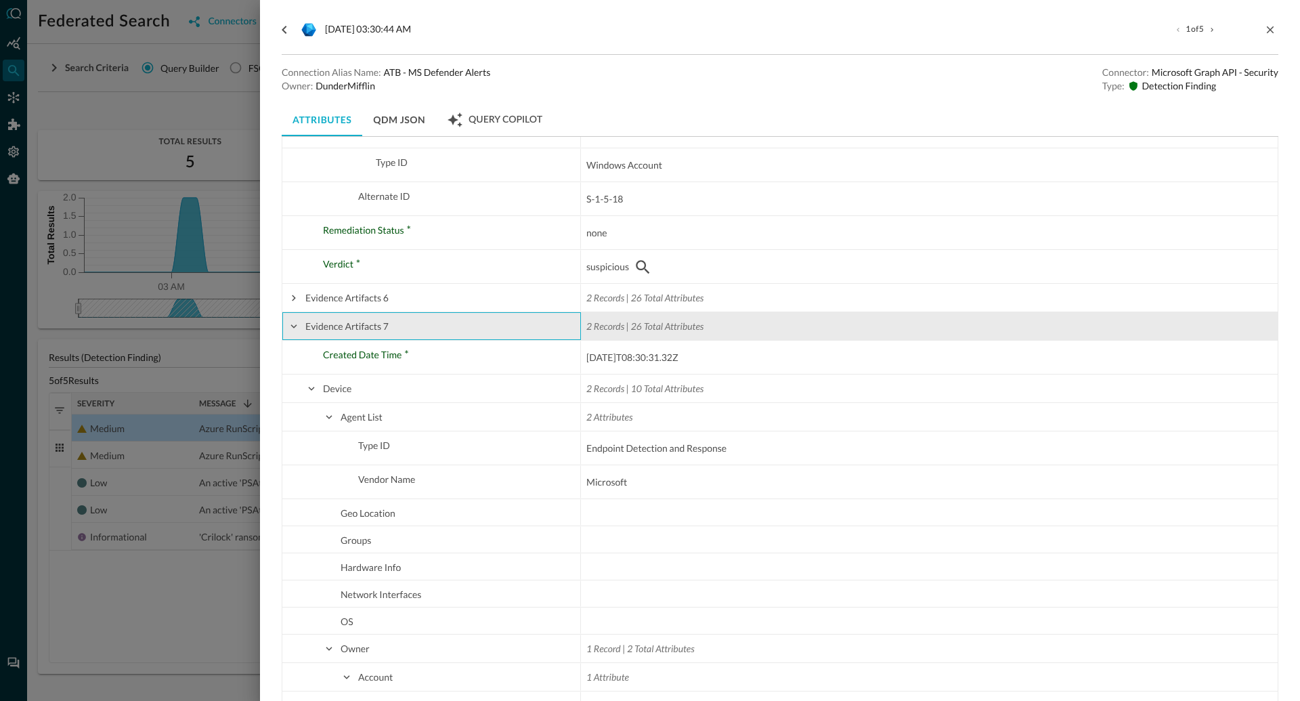
click at [289, 324] on span at bounding box center [294, 326] width 12 height 12
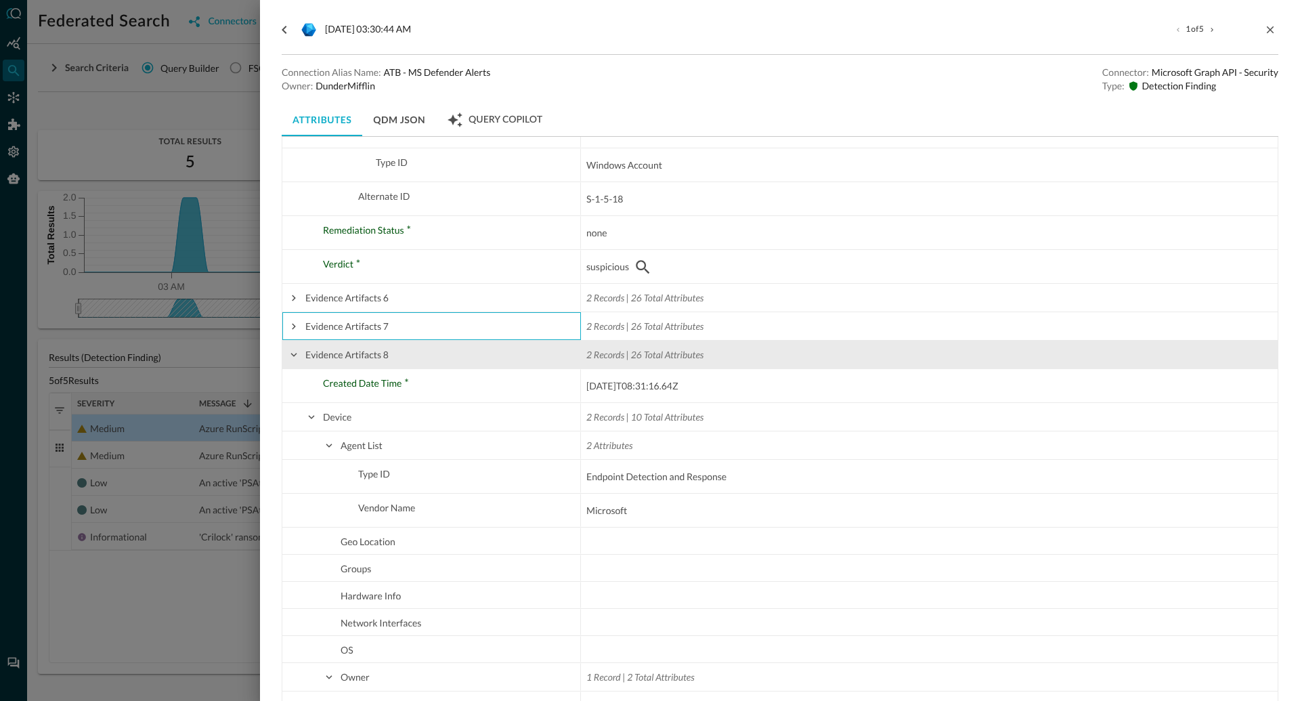
click at [293, 354] on span at bounding box center [294, 355] width 12 height 12
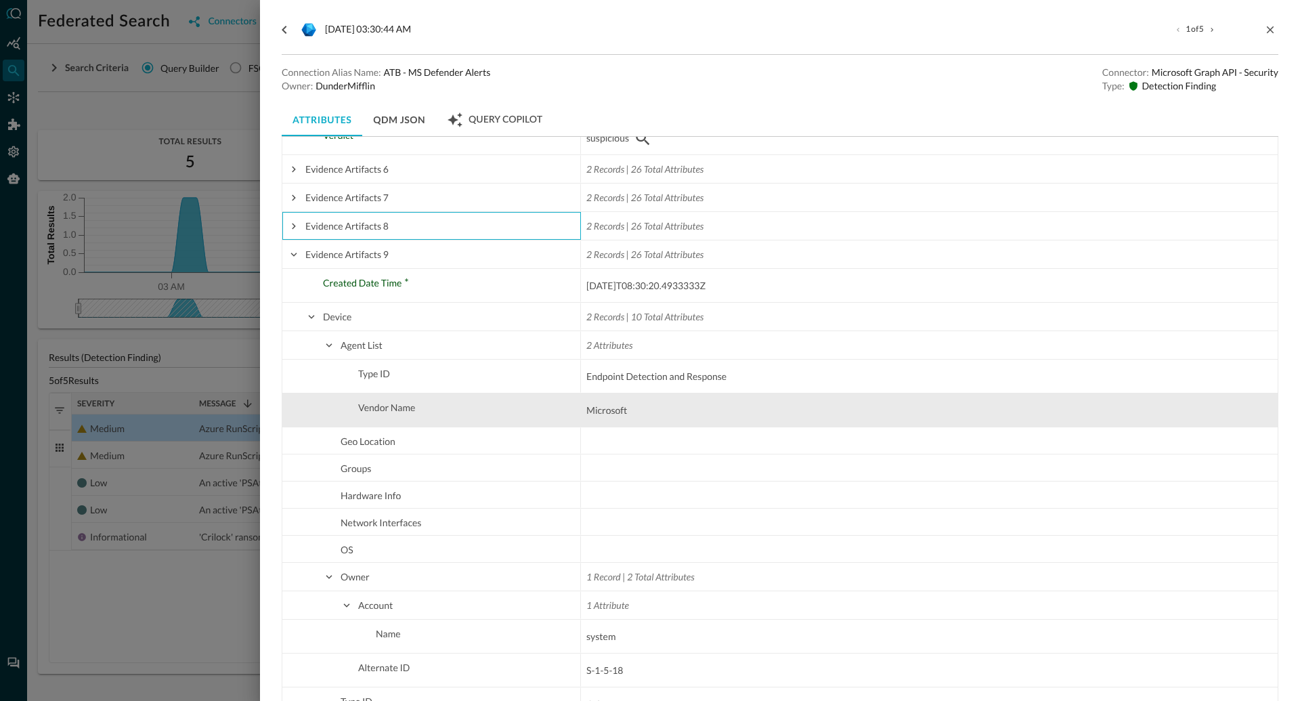
scroll to position [9421, 0]
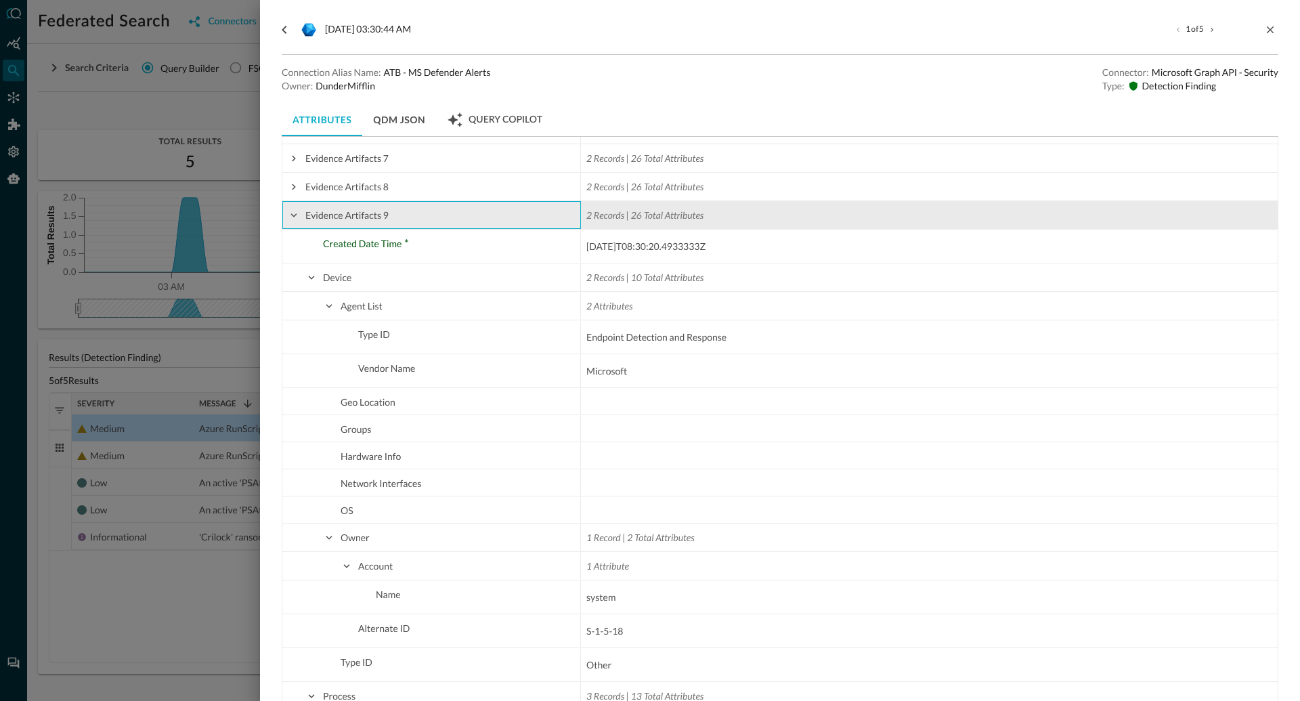
click at [291, 215] on span at bounding box center [294, 215] width 12 height 12
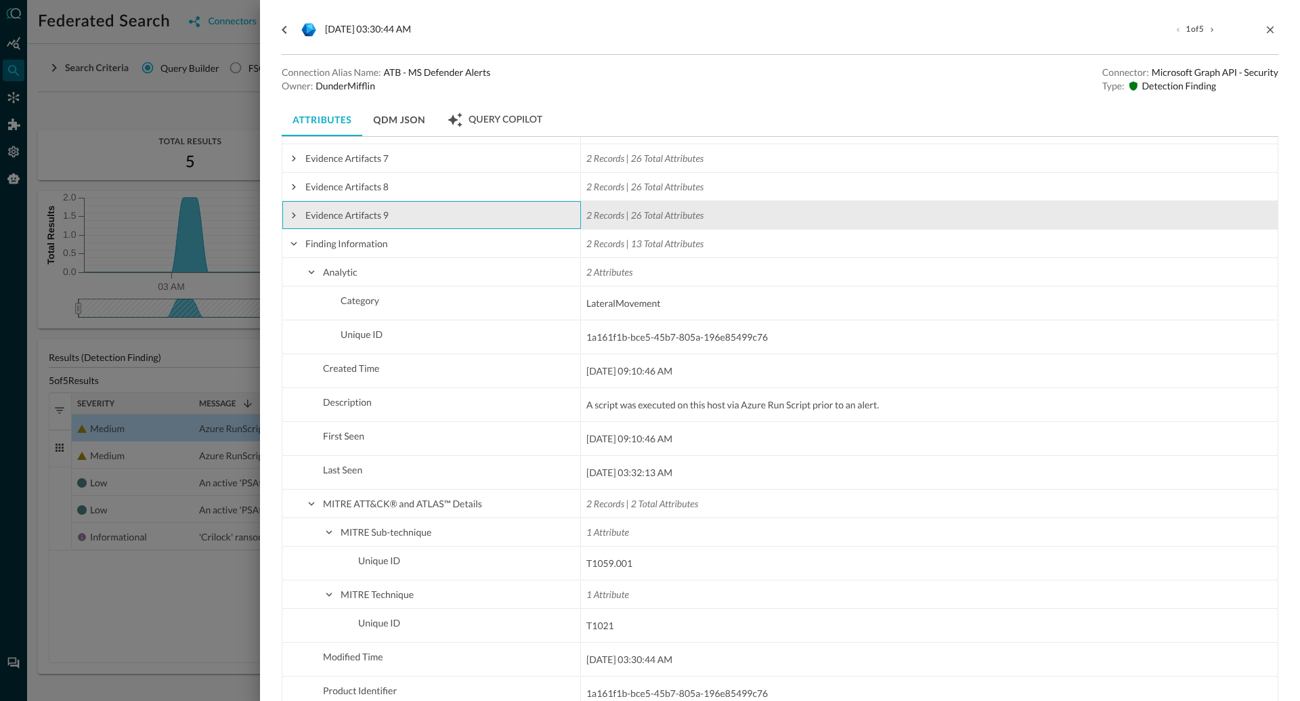
click at [293, 210] on span at bounding box center [294, 215] width 12 height 12
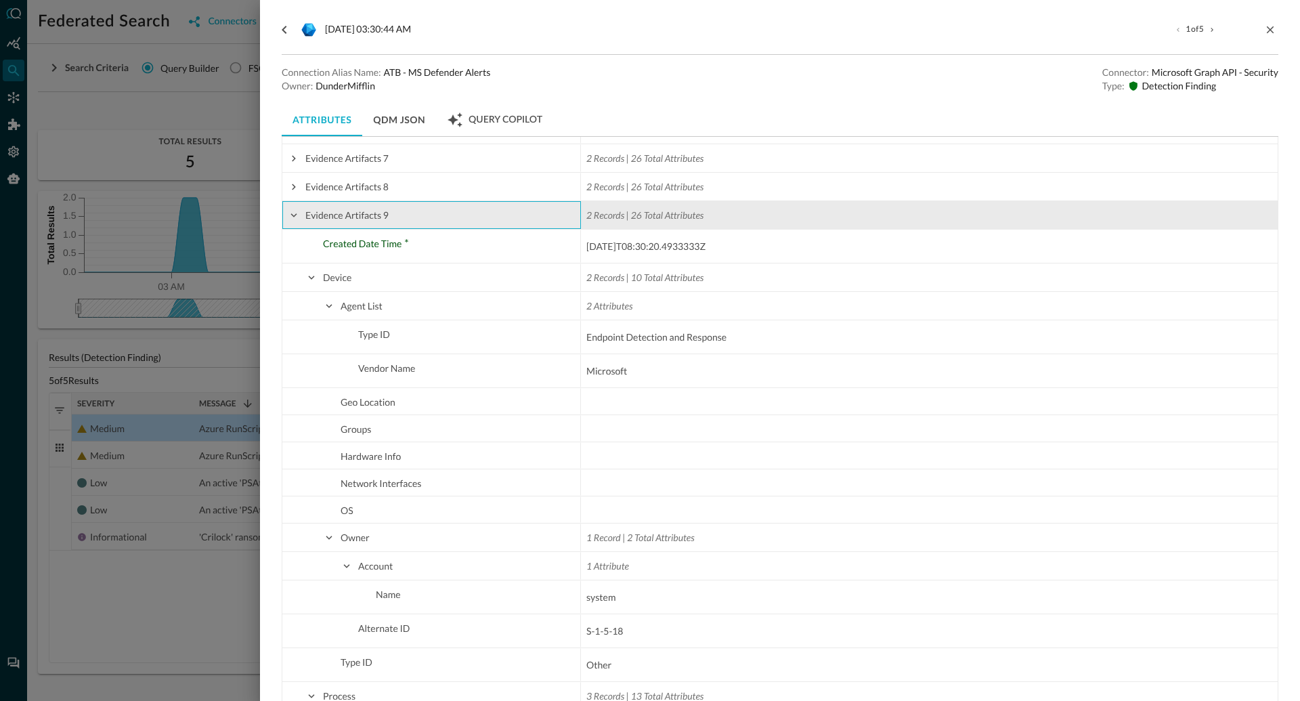
click at [293, 210] on span at bounding box center [294, 215] width 12 height 12
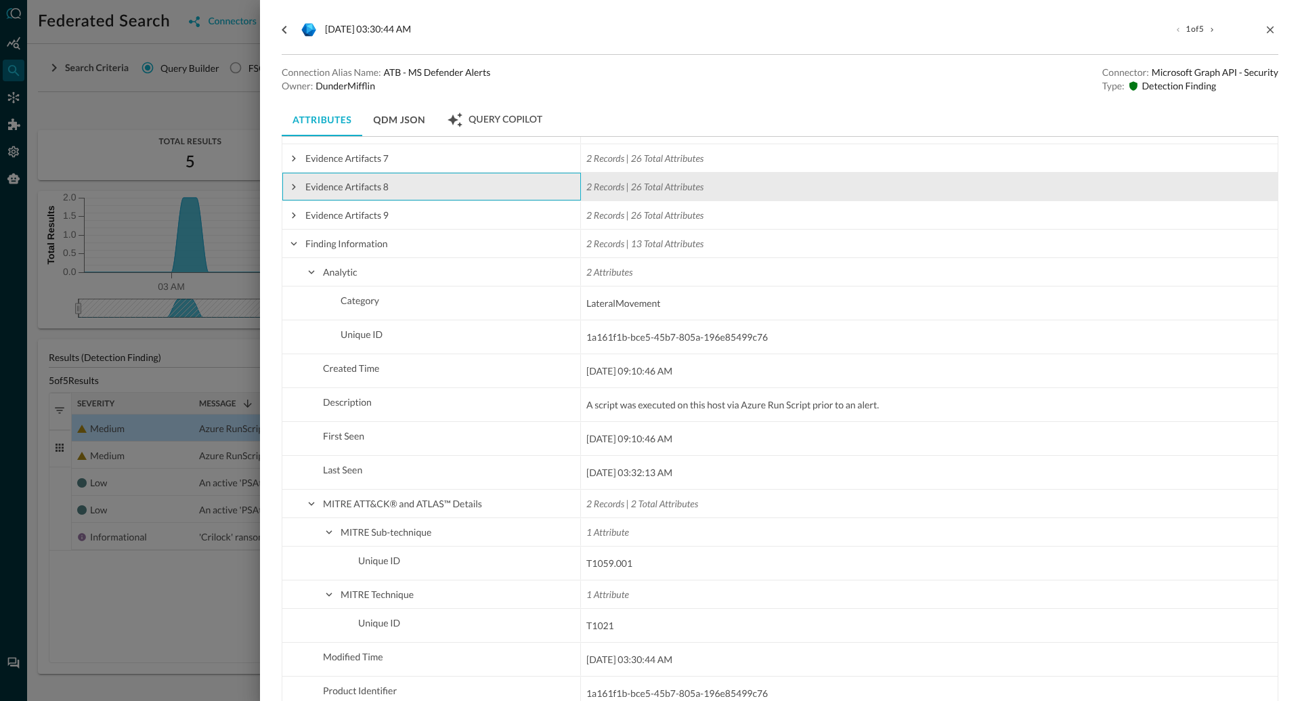
click at [295, 188] on span at bounding box center [294, 187] width 12 height 12
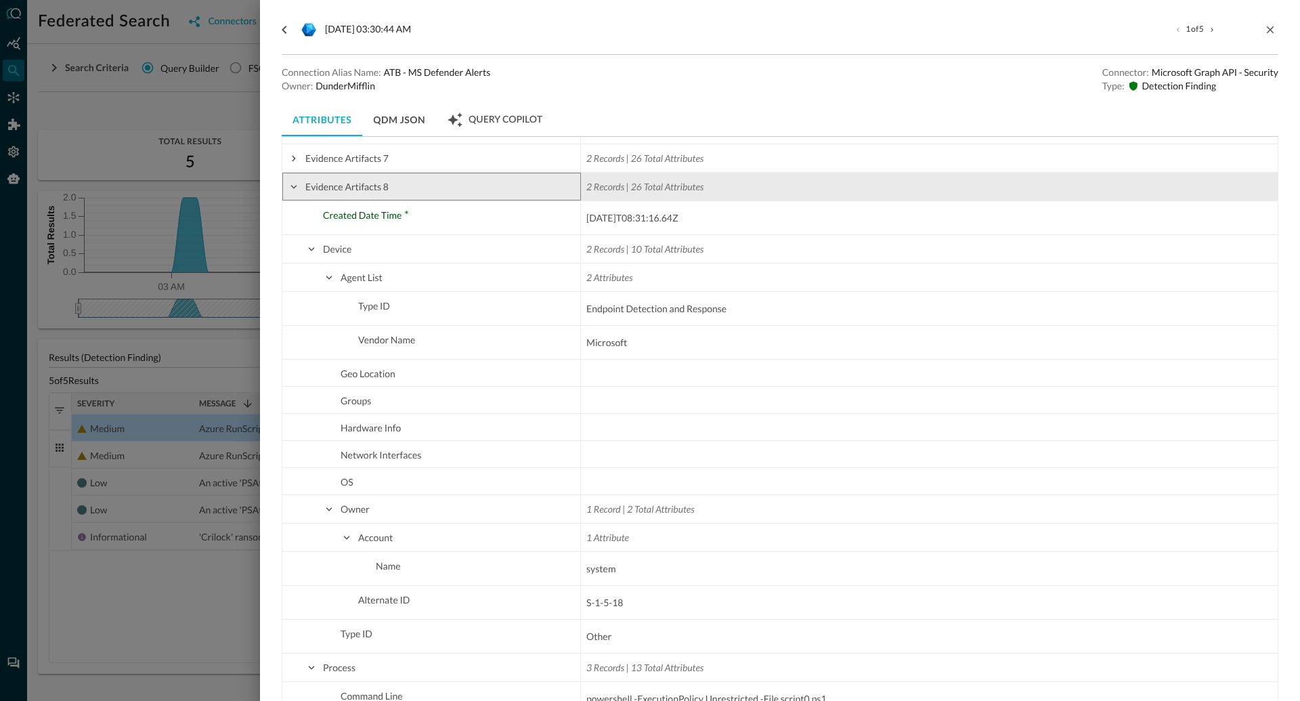
click at [295, 188] on span at bounding box center [294, 187] width 12 height 12
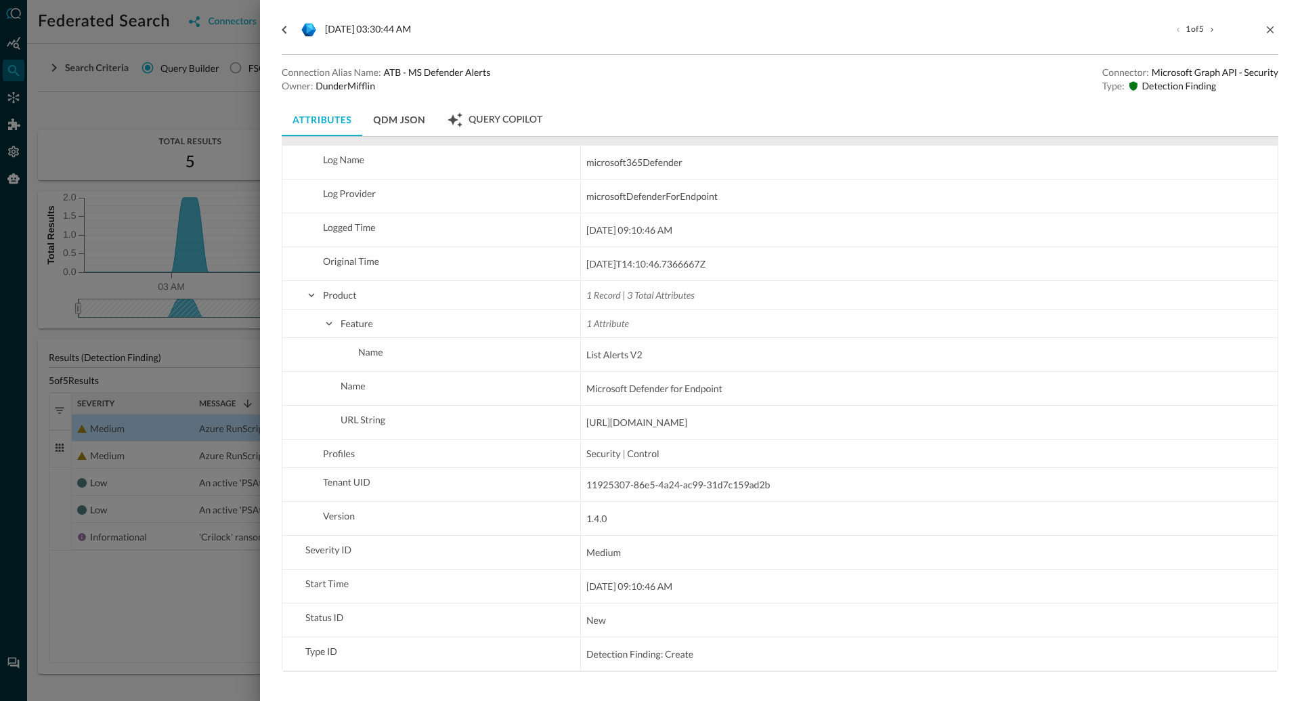
scroll to position [10218, 0]
click at [163, 637] on div at bounding box center [650, 350] width 1300 height 701
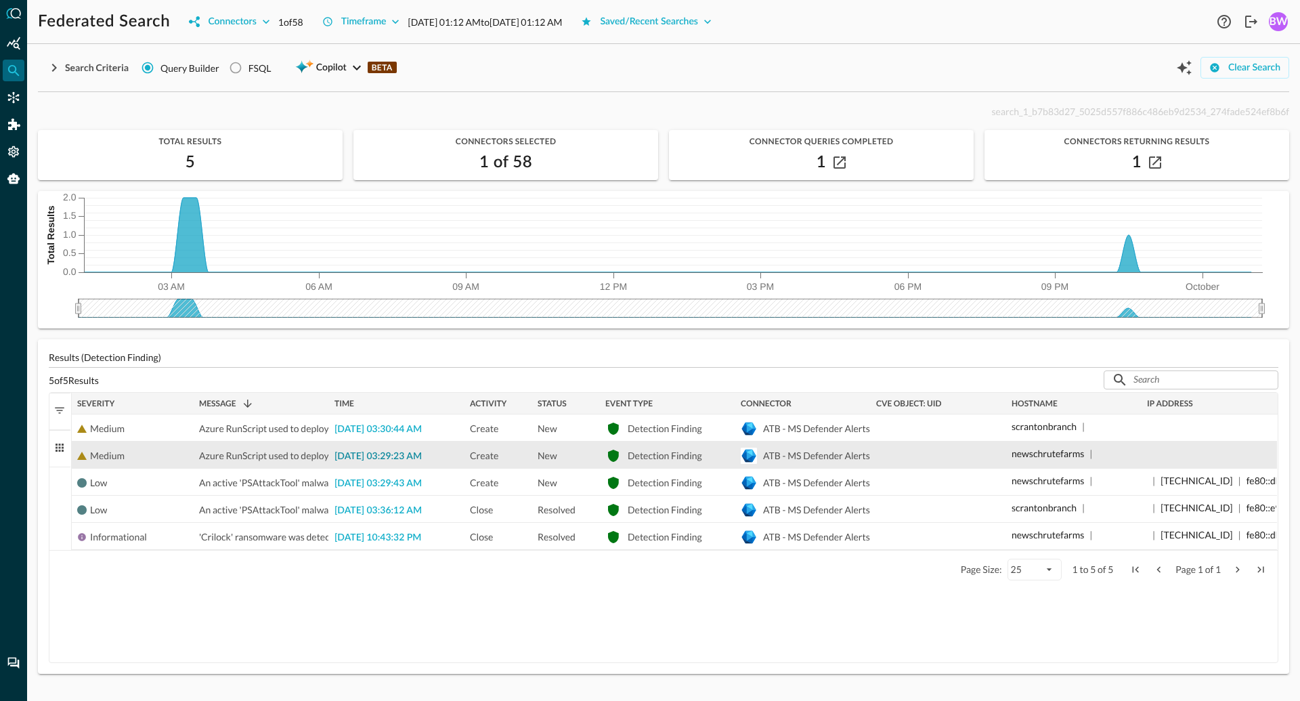
click at [364, 458] on span "2025-09-30 03:29:23 AM" at bounding box center [378, 456] width 87 height 9
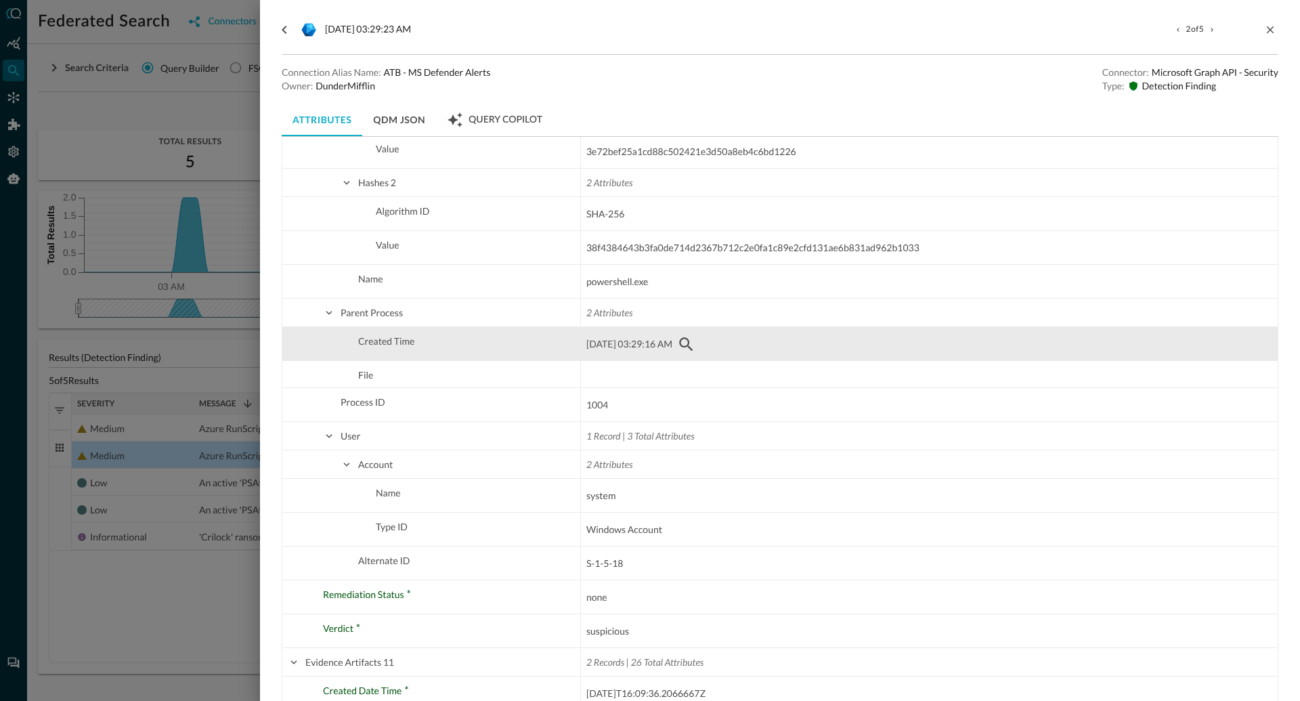
scroll to position [1901, 0]
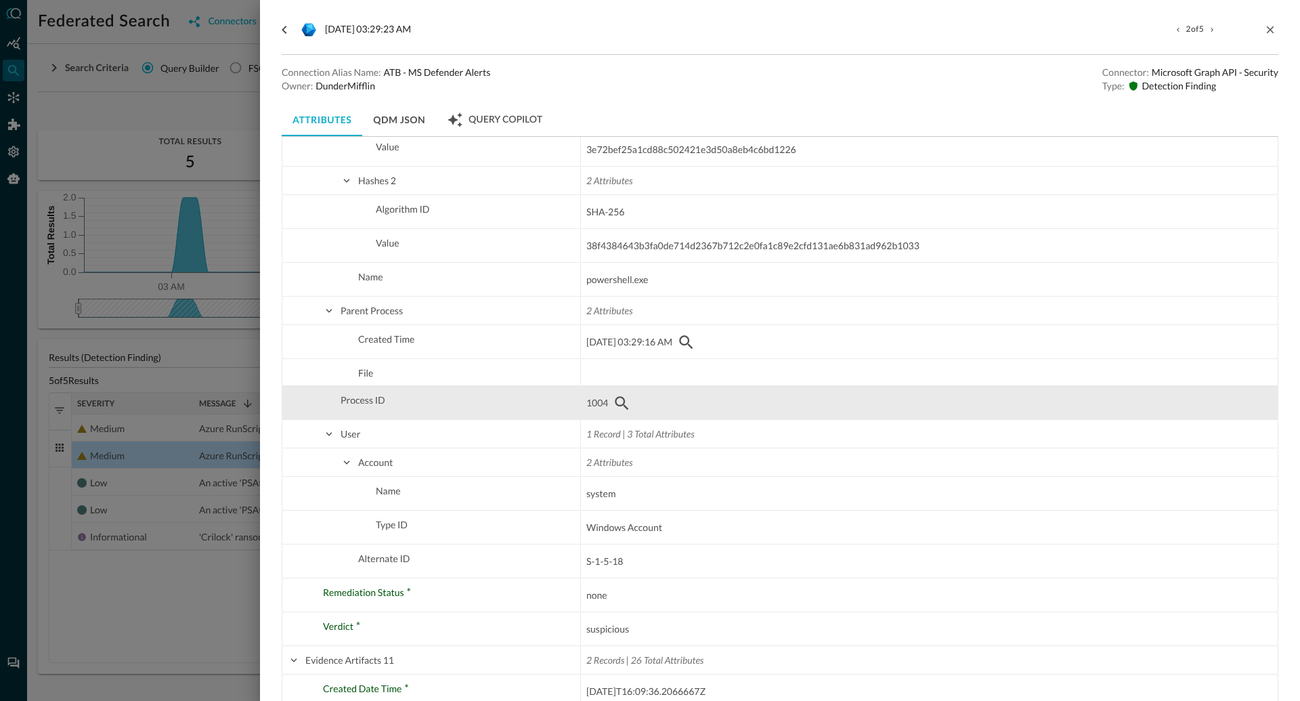
click at [601, 404] on span "1004" at bounding box center [598, 403] width 22 height 16
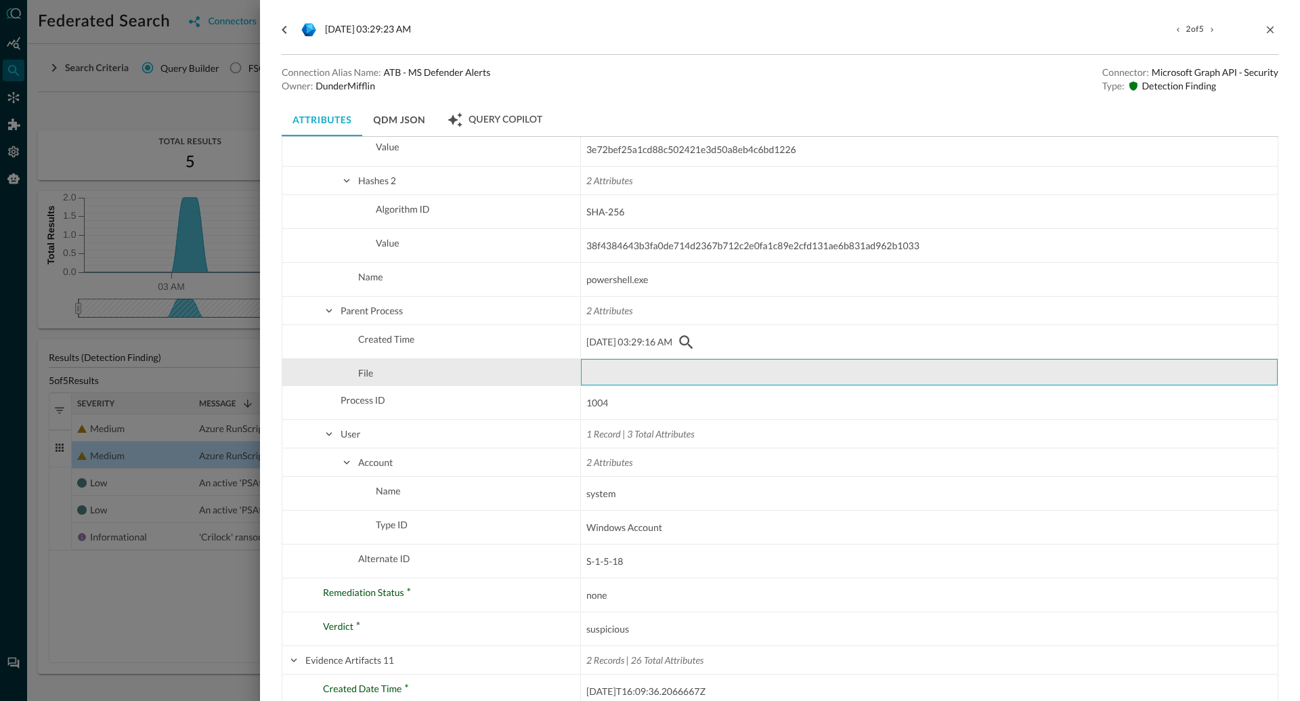
click at [622, 372] on div at bounding box center [929, 372] width 697 height 26
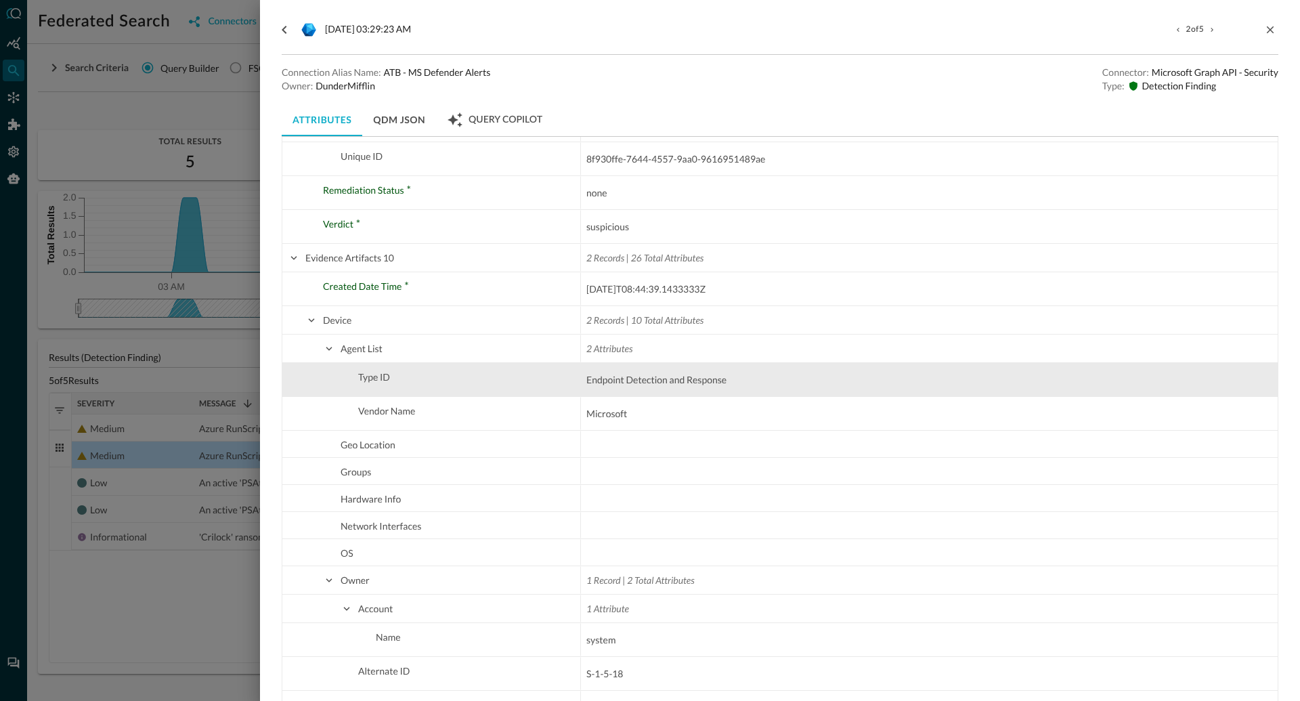
scroll to position [1121, 0]
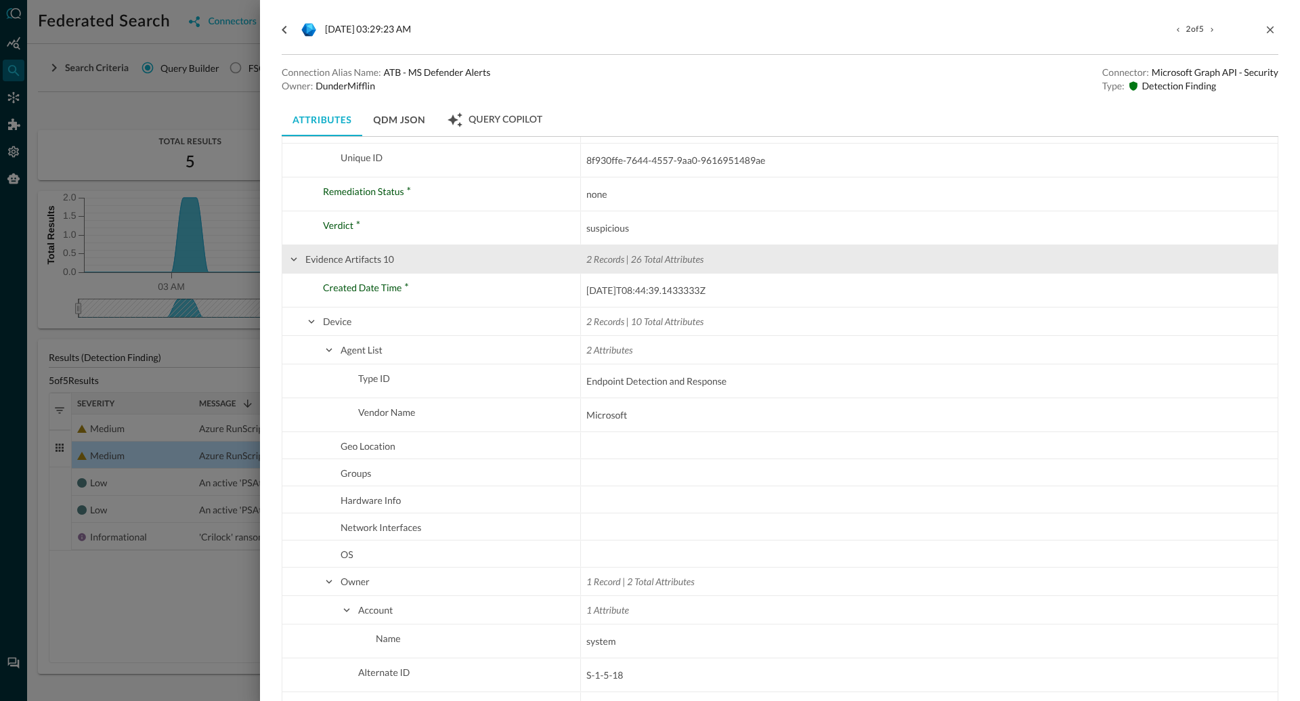
click at [293, 257] on span at bounding box center [294, 259] width 12 height 12
checkbox input "false"
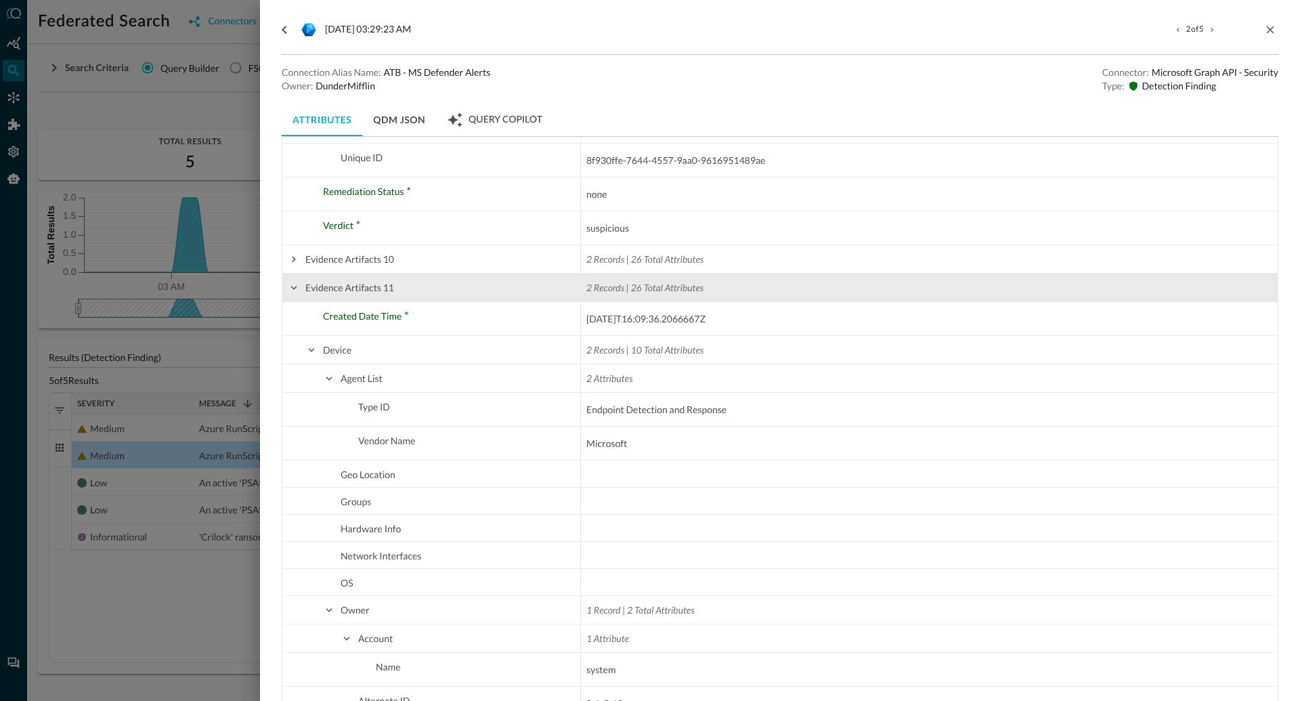
click at [295, 289] on span at bounding box center [294, 288] width 12 height 12
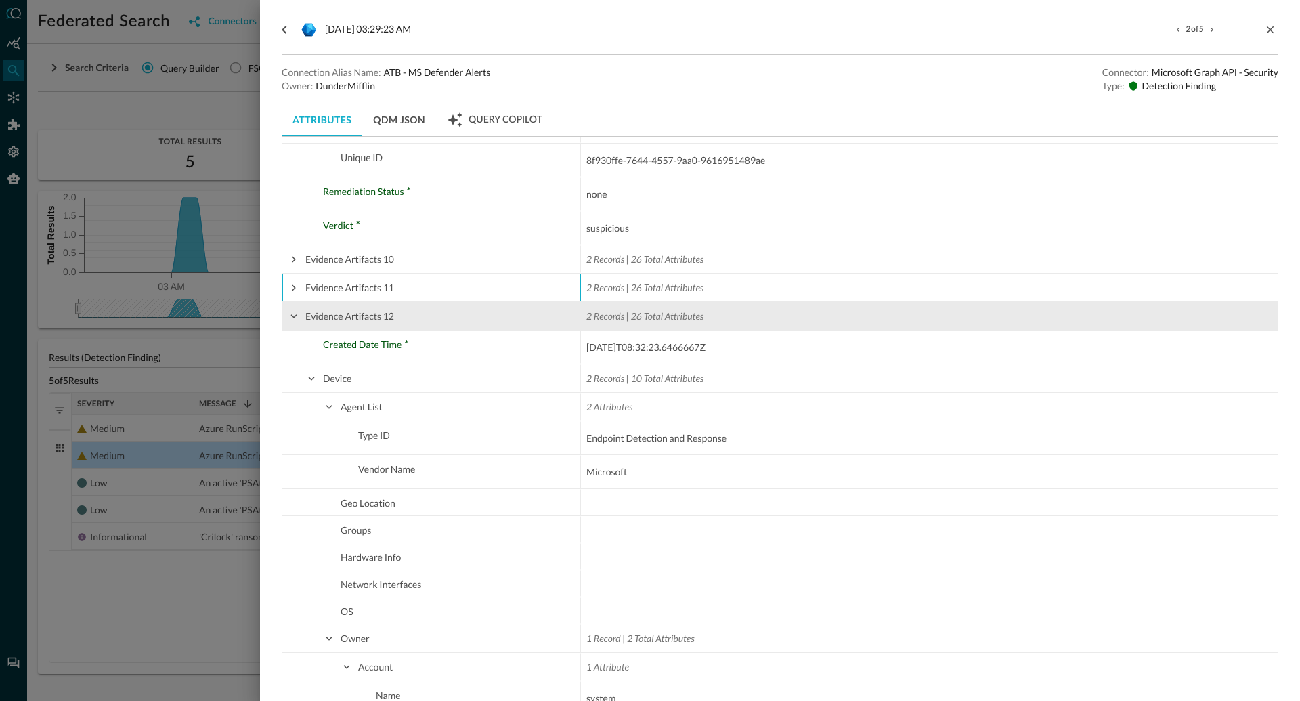
click at [294, 314] on span at bounding box center [294, 316] width 12 height 12
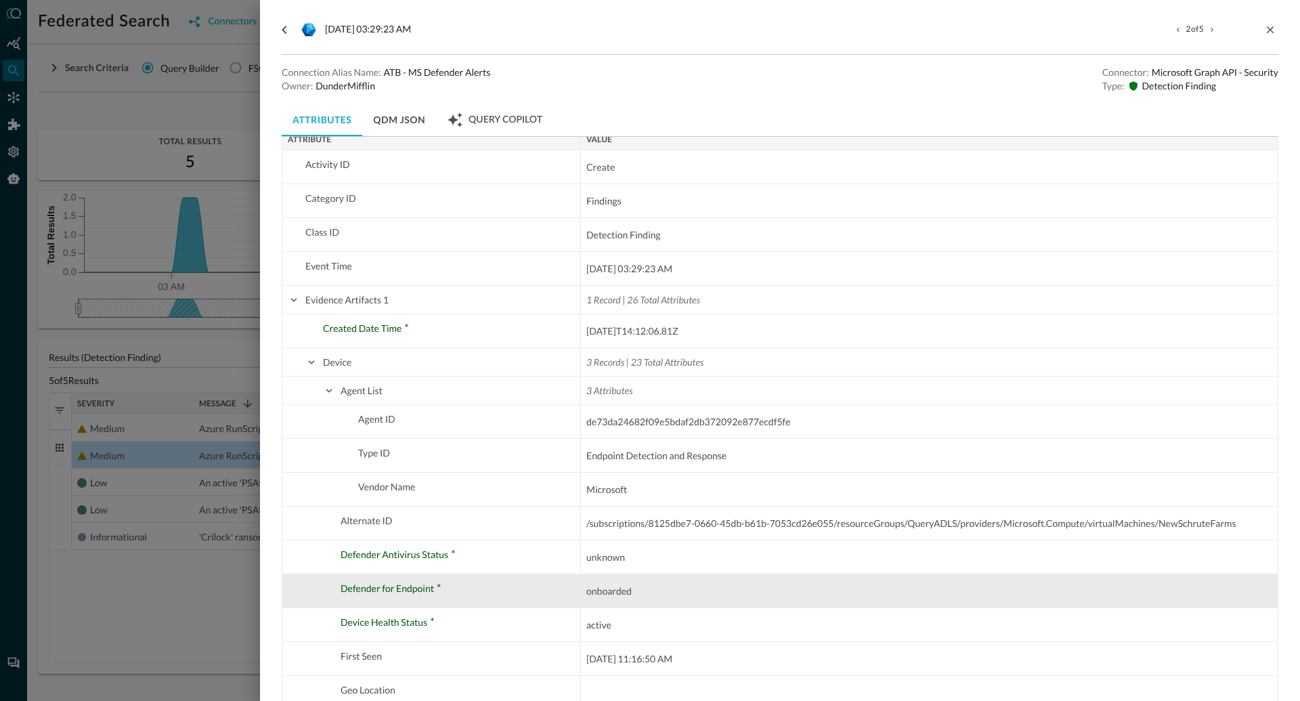
scroll to position [0, 0]
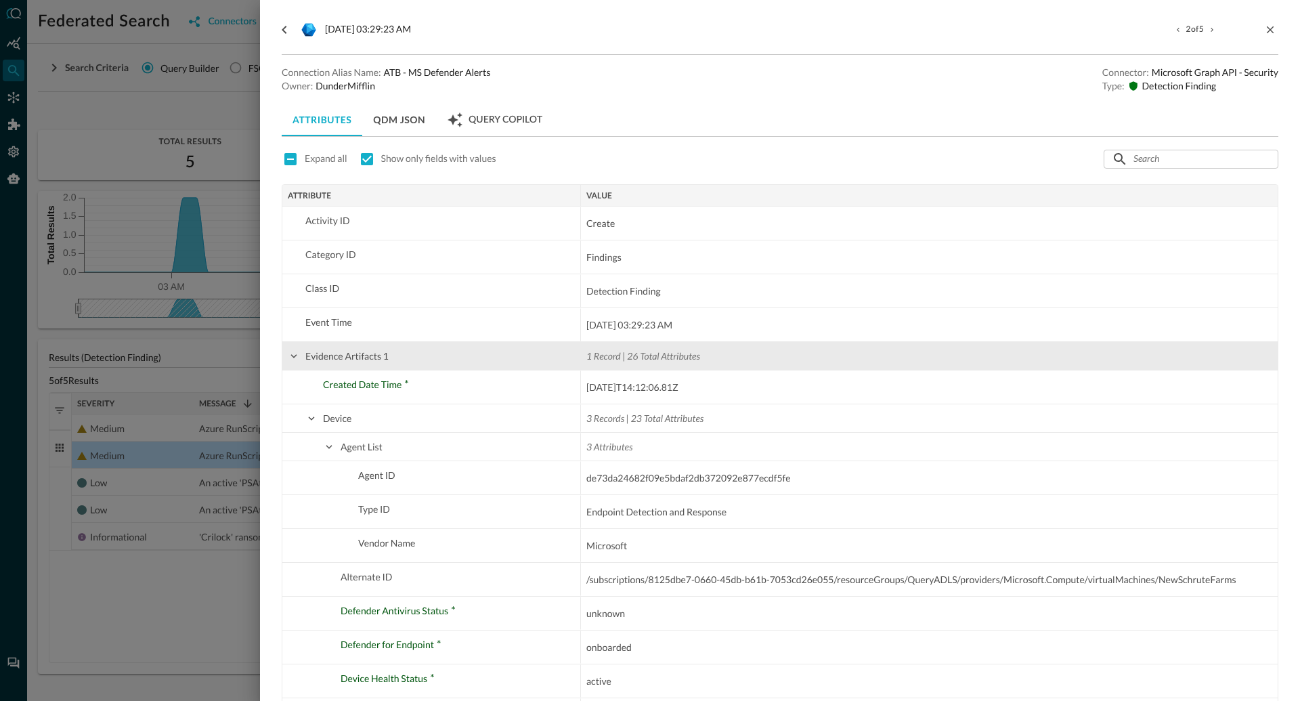
click at [295, 360] on span at bounding box center [294, 356] width 12 height 12
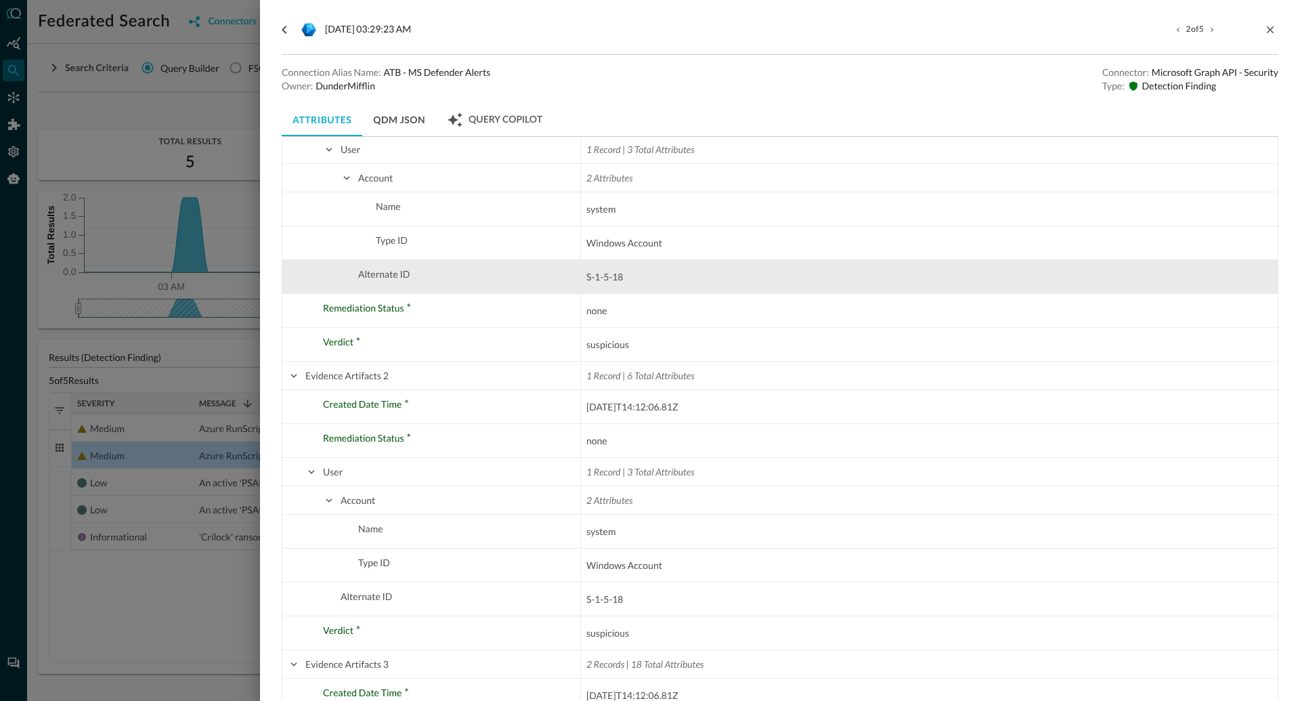
scroll to position [1304, 0]
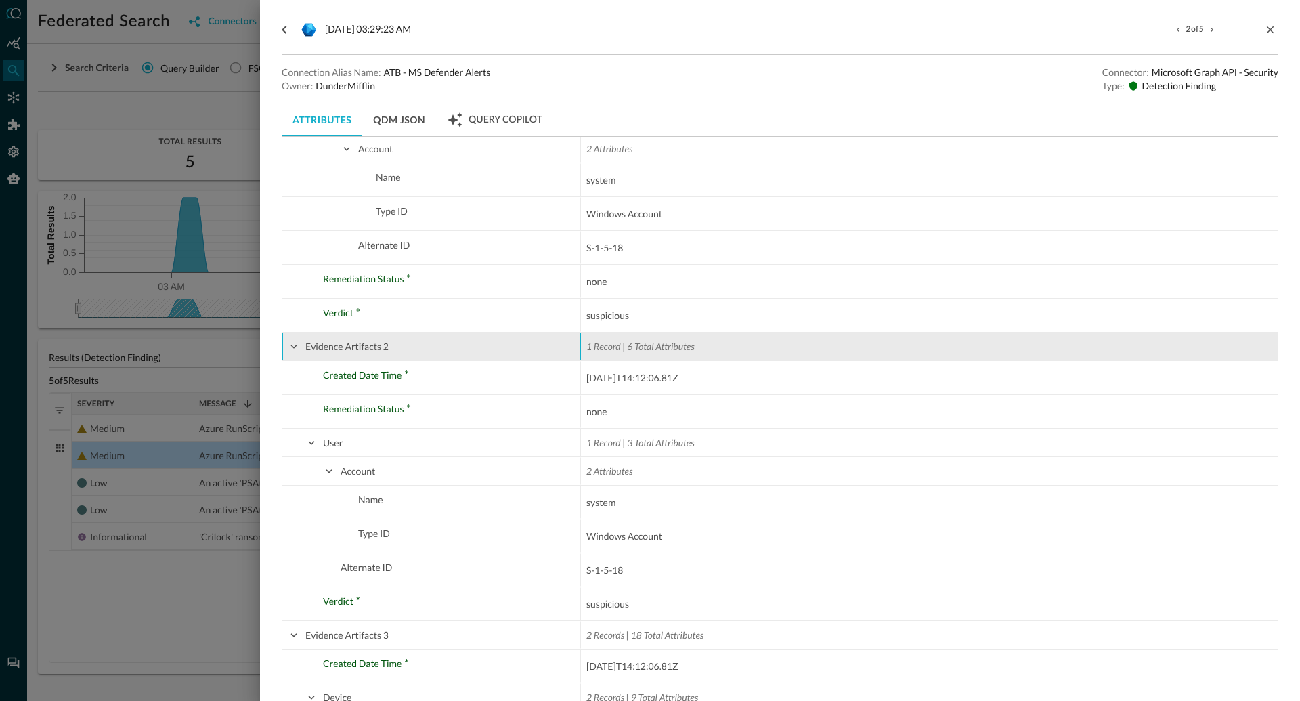
click at [294, 345] on span at bounding box center [294, 347] width 12 height 12
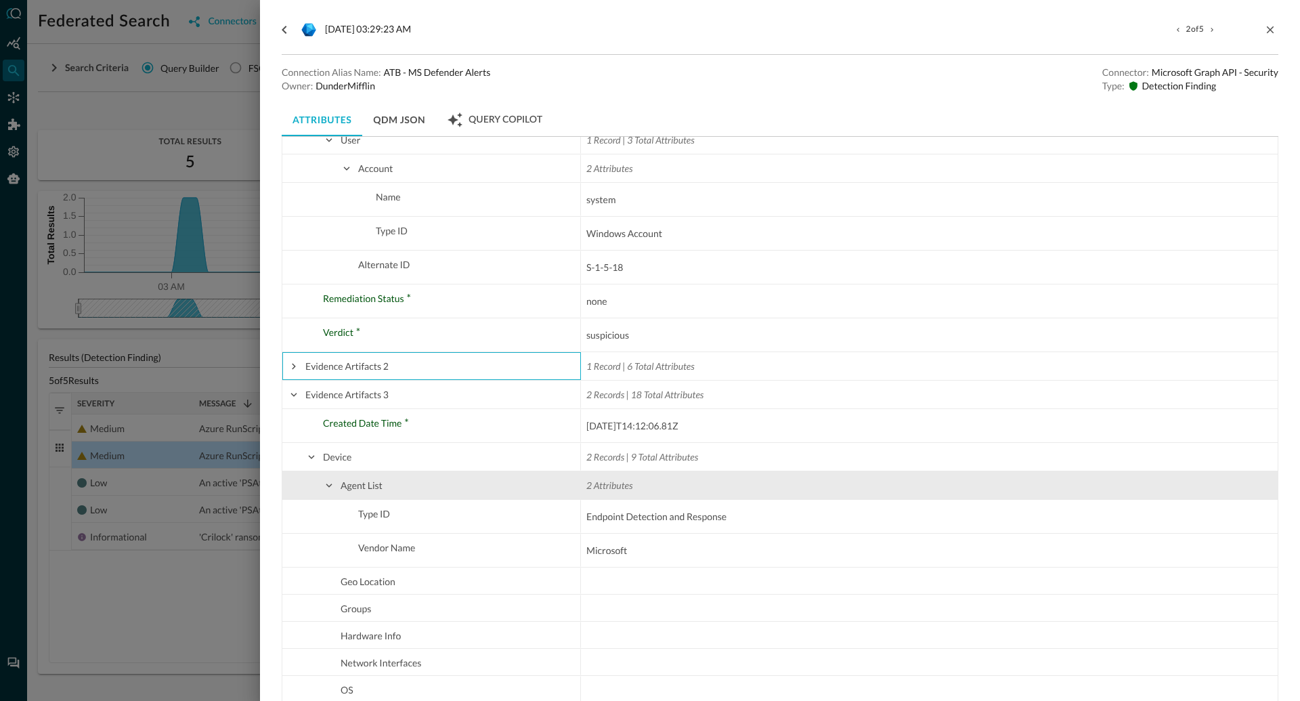
scroll to position [1283, 0]
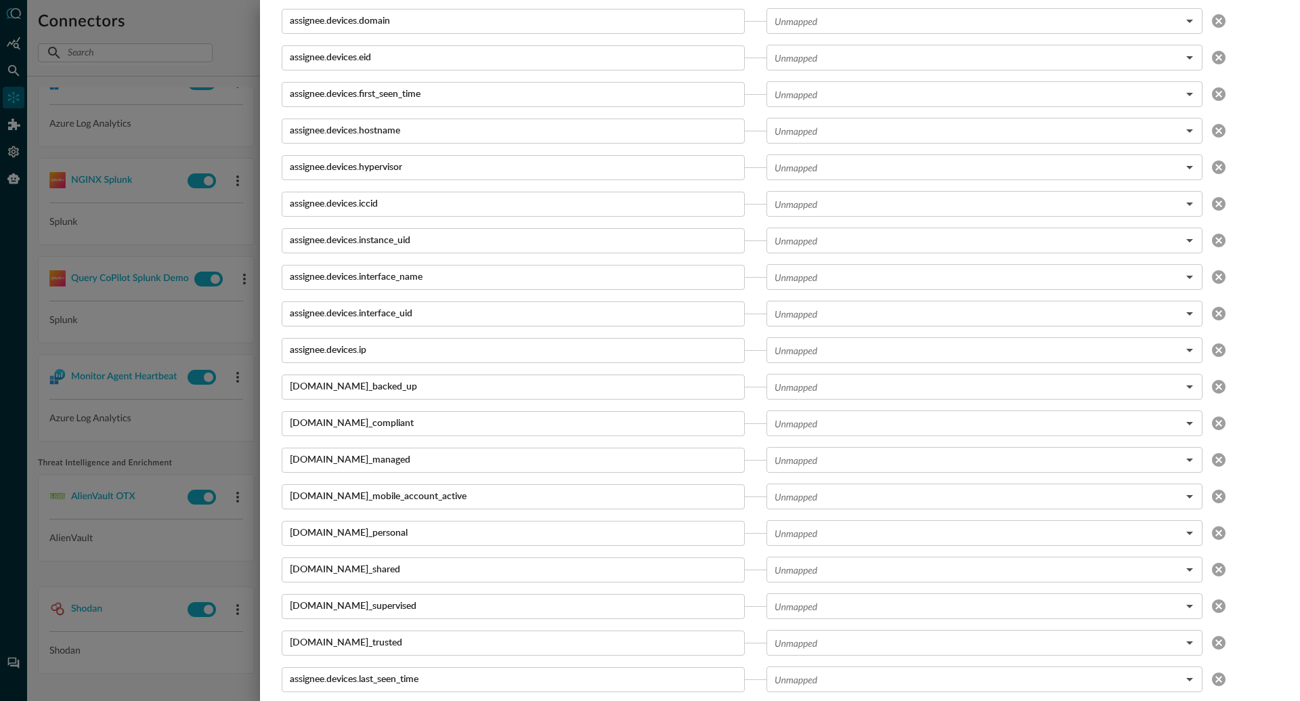
scroll to position [0, 43]
